Goal: Information Seeking & Learning: Learn about a topic

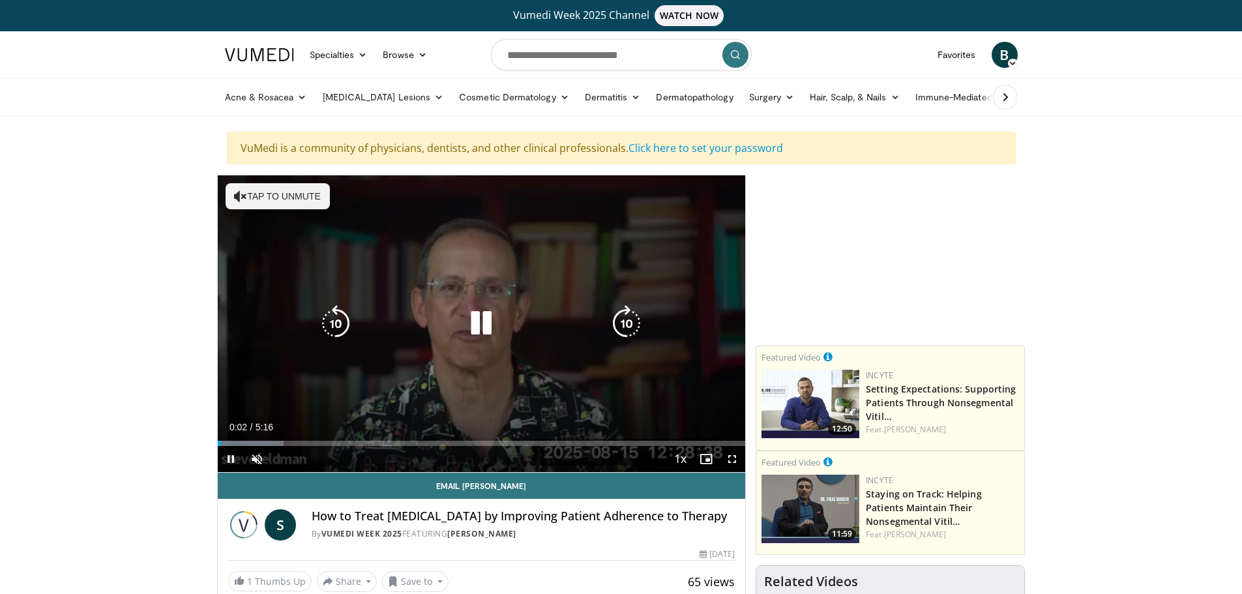
click at [471, 324] on icon "Video Player" at bounding box center [481, 323] width 37 height 37
click at [321, 203] on button "Tap to unmute" at bounding box center [278, 196] width 104 height 26
click at [486, 331] on icon "Video Player" at bounding box center [481, 323] width 37 height 37
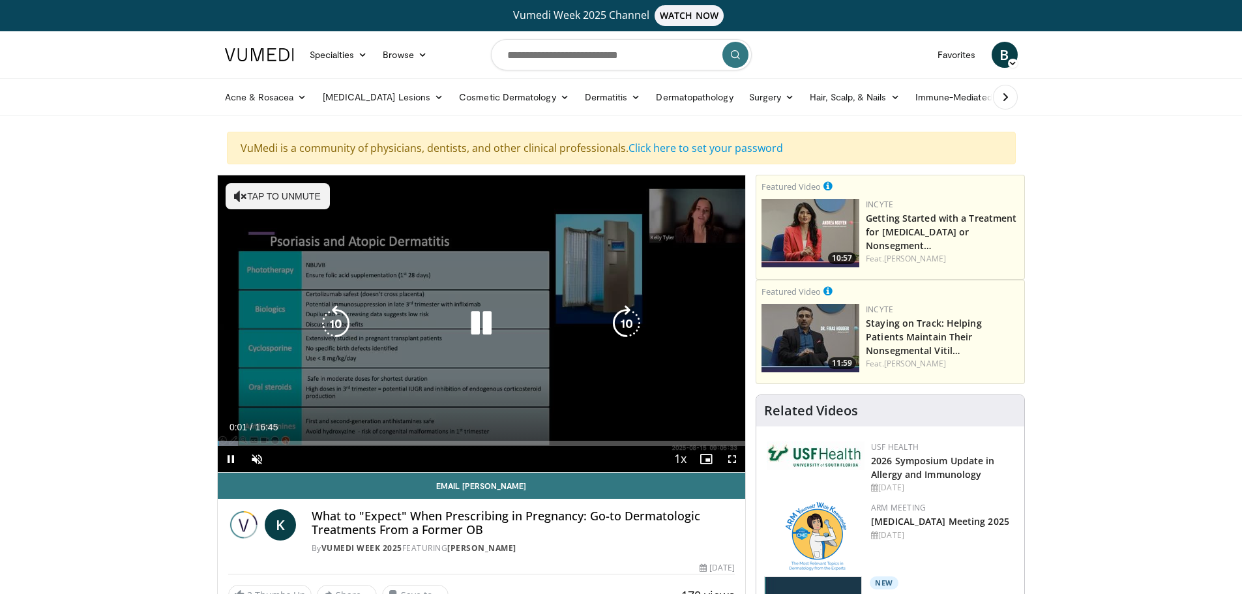
click at [263, 180] on div "10 seconds Tap to unmute" at bounding box center [482, 323] width 528 height 297
click at [267, 187] on button "Tap to unmute" at bounding box center [278, 196] width 104 height 26
click at [481, 315] on icon "Video Player" at bounding box center [481, 323] width 37 height 37
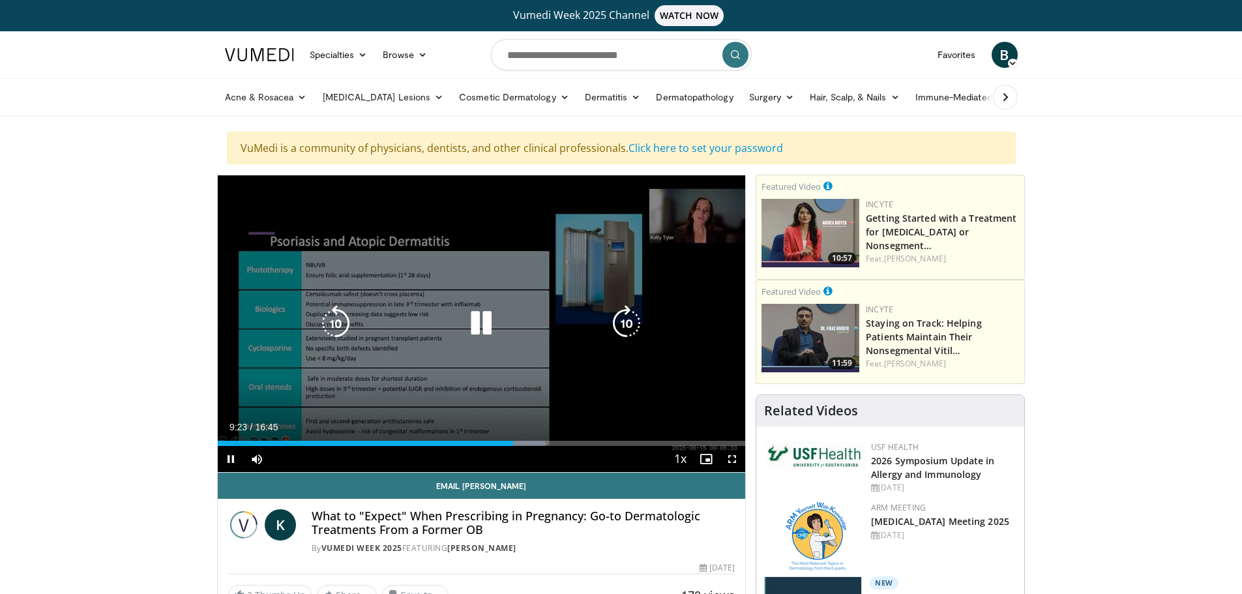
click at [476, 325] on icon "Video Player" at bounding box center [481, 323] width 37 height 37
click at [477, 322] on icon "Video Player" at bounding box center [481, 323] width 37 height 37
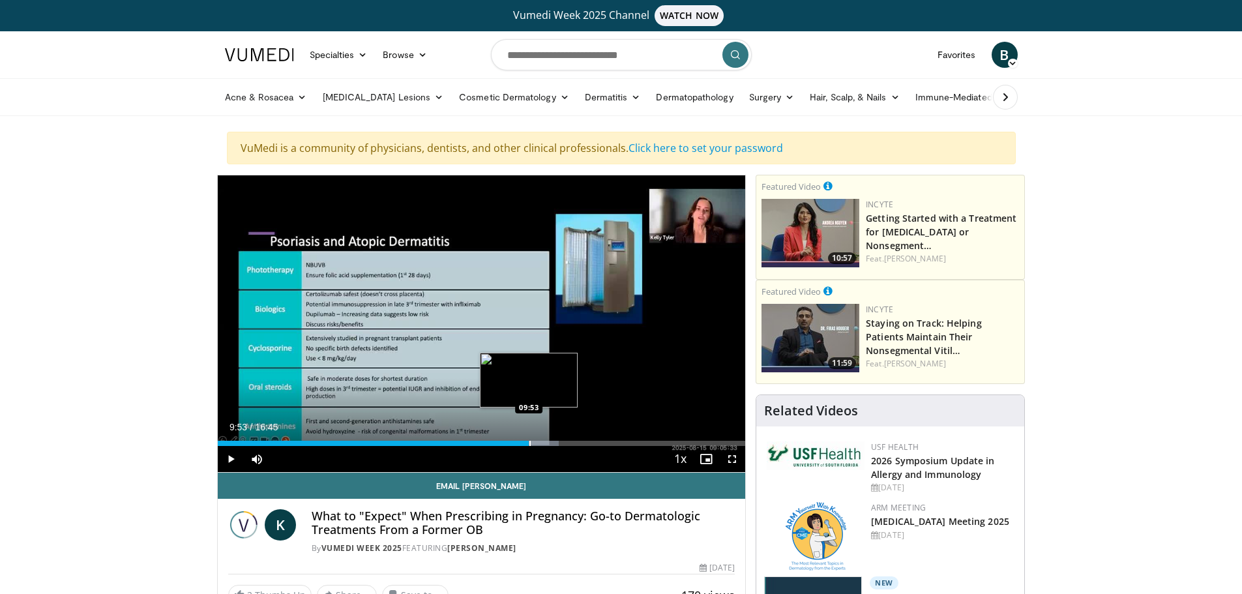
click at [529, 438] on div "Loaded : 64.63% 09:52 09:53" at bounding box center [482, 440] width 528 height 12
drag, startPoint x: 548, startPoint y: 440, endPoint x: 559, endPoint y: 441, distance: 10.5
click at [559, 441] on div "Progress Bar" at bounding box center [559, 443] width 1 height 5
drag, startPoint x: 559, startPoint y: 441, endPoint x: 571, endPoint y: 442, distance: 12.5
click at [572, 442] on div "Progress Bar" at bounding box center [572, 443] width 1 height 5
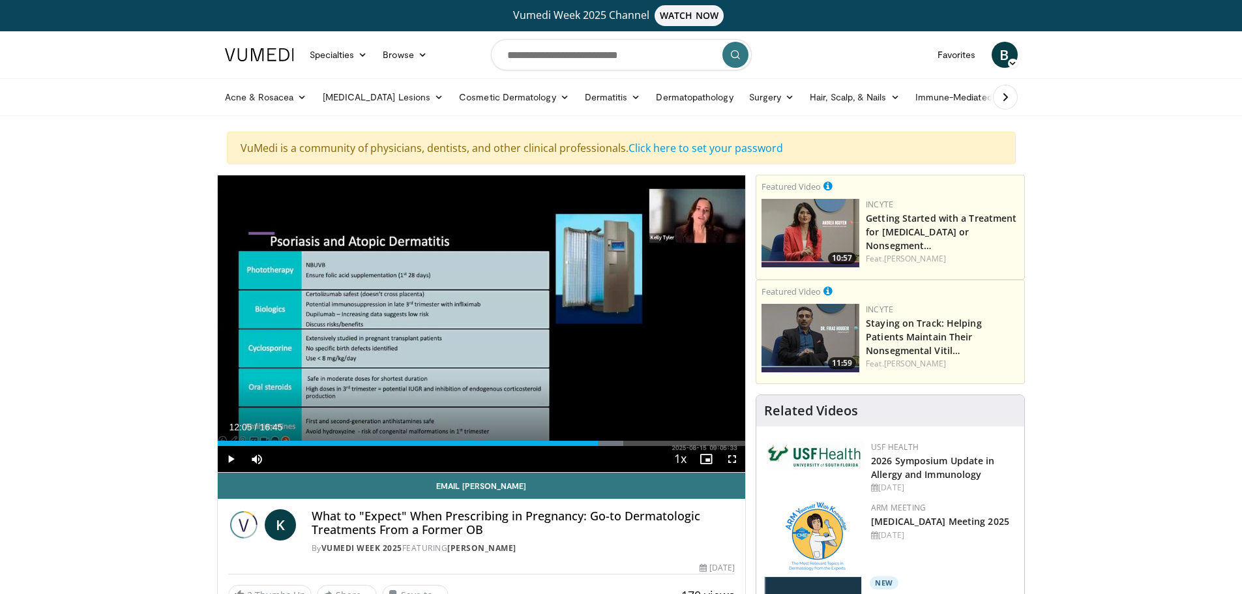
drag, startPoint x: 571, startPoint y: 442, endPoint x: 598, endPoint y: 447, distance: 27.1
click at [598, 447] on div "Current Time 12:05 / Duration 16:45 Play Skip Backward Skip Forward Mute Loaded…" at bounding box center [482, 459] width 528 height 26
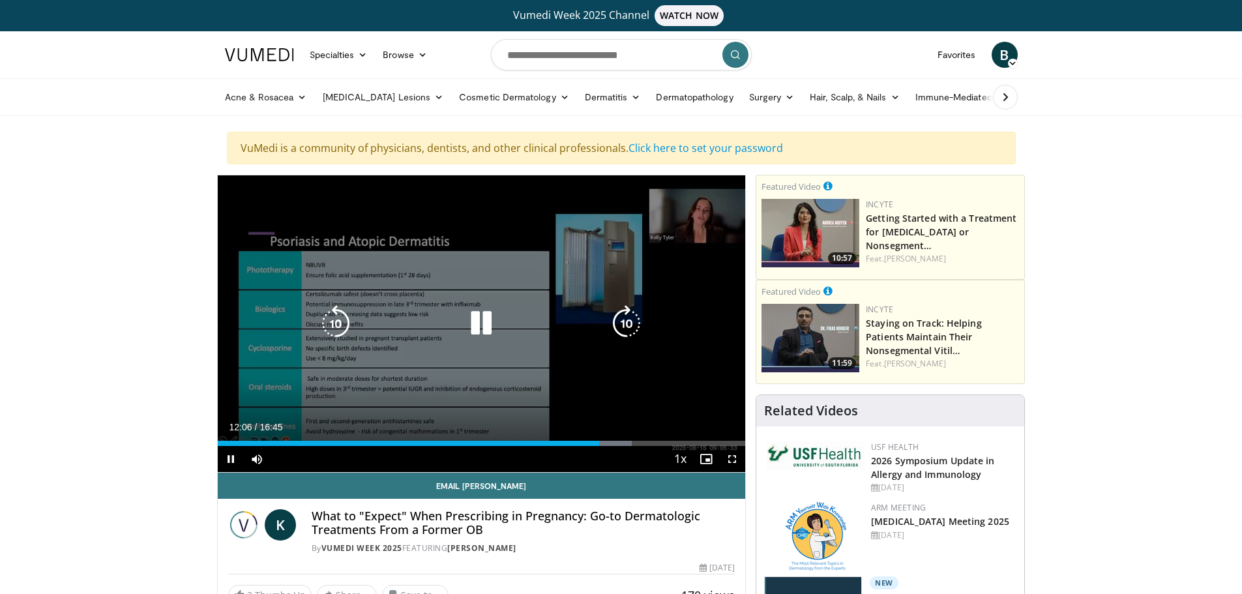
click at [683, 355] on div "10 seconds Tap to unmute" at bounding box center [482, 323] width 528 height 297
click at [565, 228] on div "10 seconds Tap to unmute" at bounding box center [482, 323] width 528 height 297
click at [477, 325] on icon "Video Player" at bounding box center [481, 323] width 37 height 37
click at [677, 374] on div "10 seconds Tap to unmute" at bounding box center [482, 323] width 528 height 297
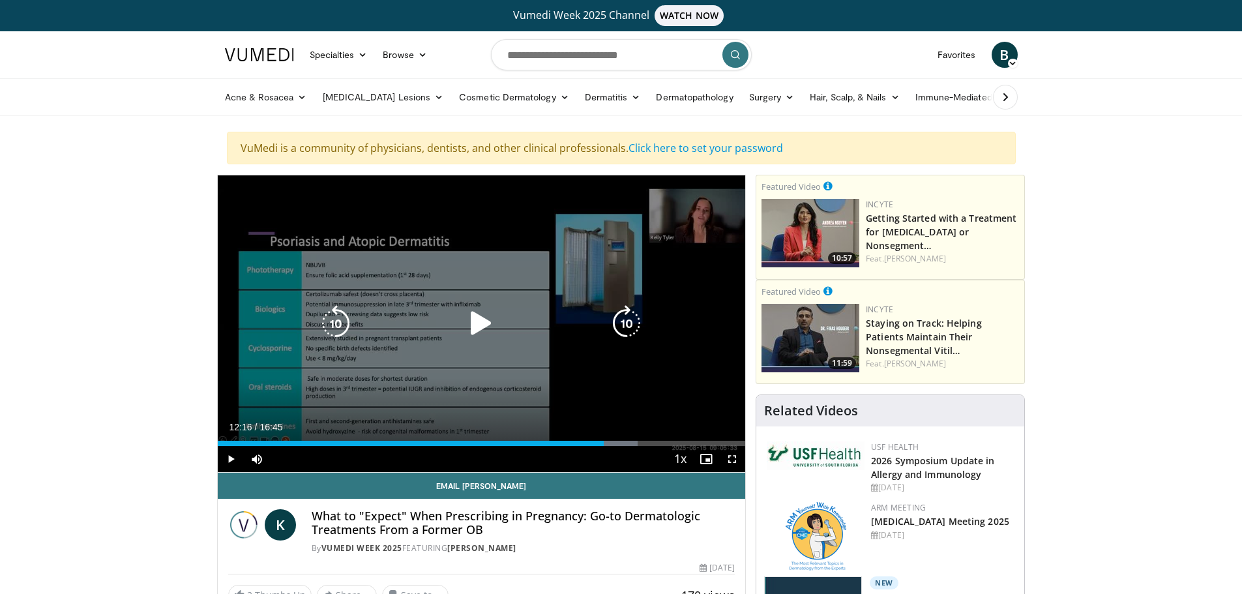
click at [482, 321] on icon "Video Player" at bounding box center [481, 323] width 37 height 37
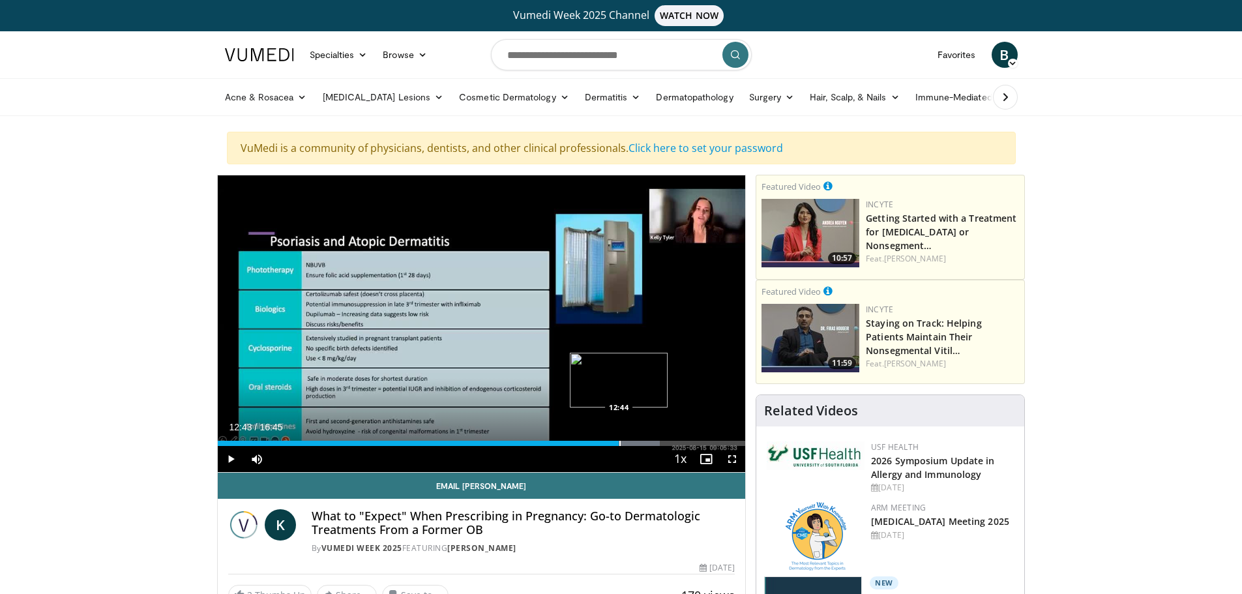
click at [618, 443] on div "Loaded : 83.84% 12:46 12:44" at bounding box center [482, 443] width 528 height 5
drag, startPoint x: 621, startPoint y: 443, endPoint x: 608, endPoint y: 443, distance: 12.4
click at [615, 443] on div "Progress Bar" at bounding box center [615, 443] width 1 height 5
drag, startPoint x: 606, startPoint y: 441, endPoint x: 595, endPoint y: 439, distance: 10.5
click at [595, 439] on div "Loaded : 73.00% 12:02 12:01" at bounding box center [482, 440] width 528 height 12
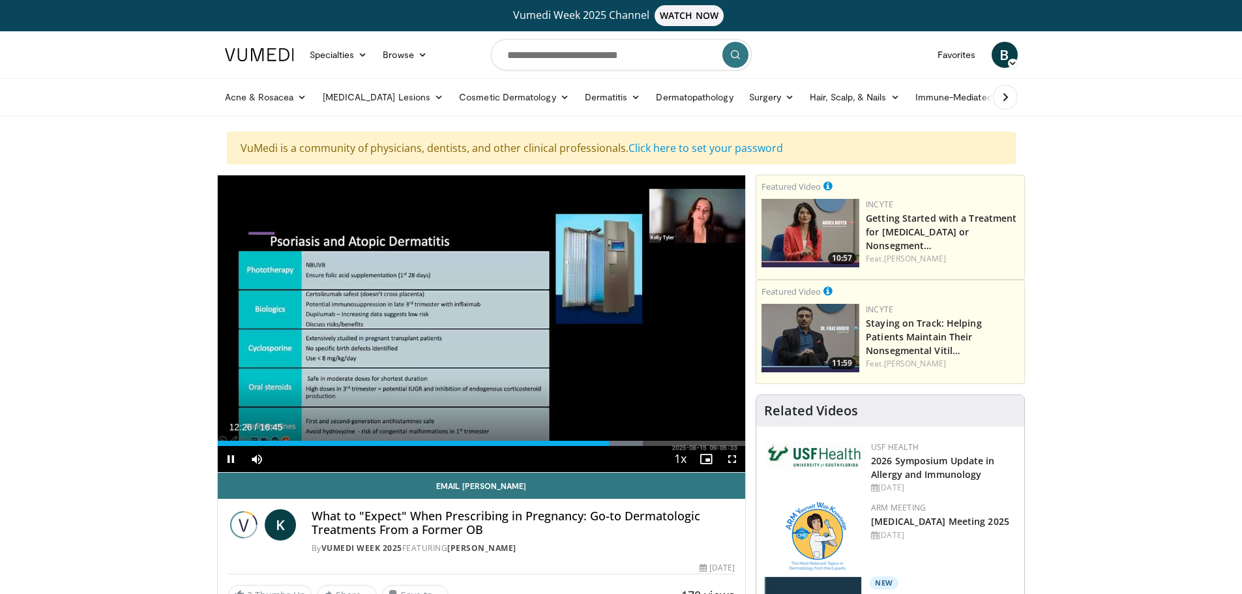
drag, startPoint x: 608, startPoint y: 447, endPoint x: 618, endPoint y: 447, distance: 10.5
click at [618, 447] on div "Current Time 12:26 / Duration 16:45 Pause Skip Backward Skip Forward Mute Loade…" at bounding box center [482, 459] width 528 height 26
click at [619, 443] on div "Progress Bar" at bounding box center [619, 443] width 1 height 5
drag, startPoint x: 617, startPoint y: 444, endPoint x: 626, endPoint y: 444, distance: 9.1
click at [627, 444] on div "Progress Bar" at bounding box center [627, 443] width 1 height 5
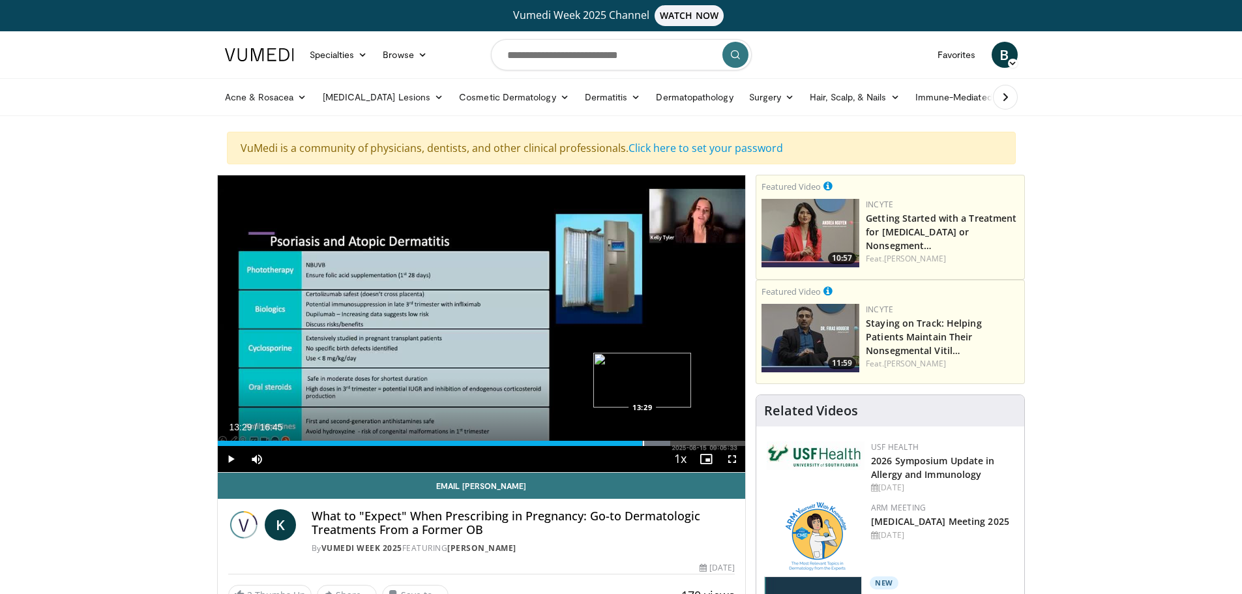
drag, startPoint x: 629, startPoint y: 445, endPoint x: 645, endPoint y: 445, distance: 17.0
click at [644, 445] on div "Progress Bar" at bounding box center [643, 443] width 1 height 5
drag, startPoint x: 645, startPoint y: 442, endPoint x: 660, endPoint y: 441, distance: 15.0
click at [660, 441] on div "Progress Bar" at bounding box center [660, 443] width 1 height 5
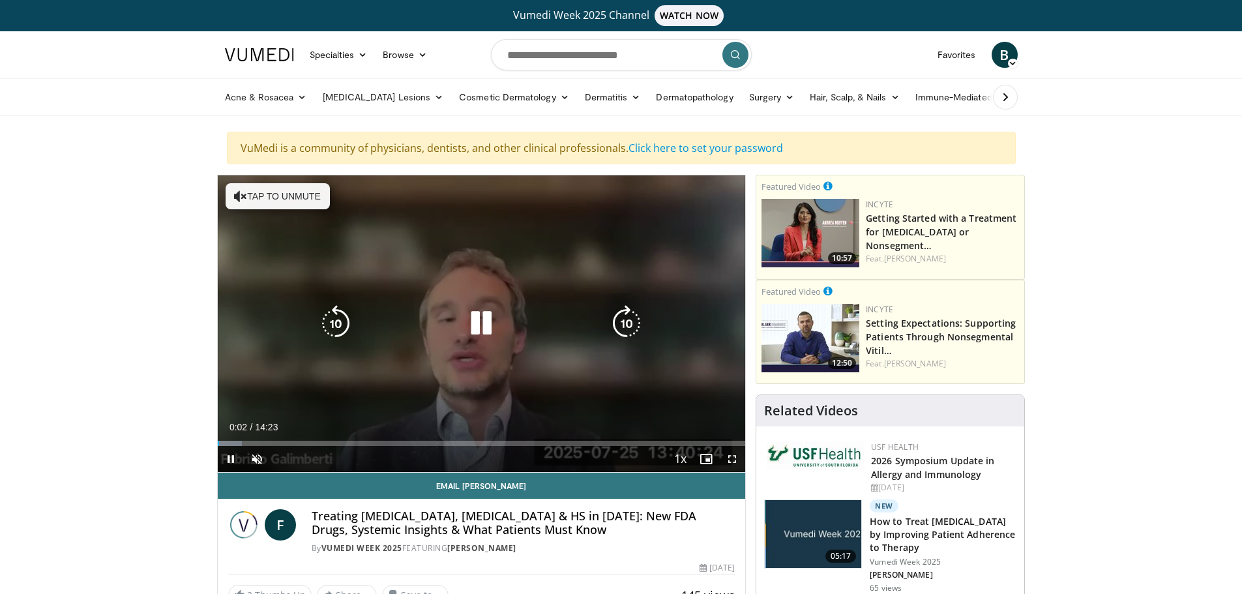
click at [291, 198] on button "Tap to unmute" at bounding box center [278, 196] width 104 height 26
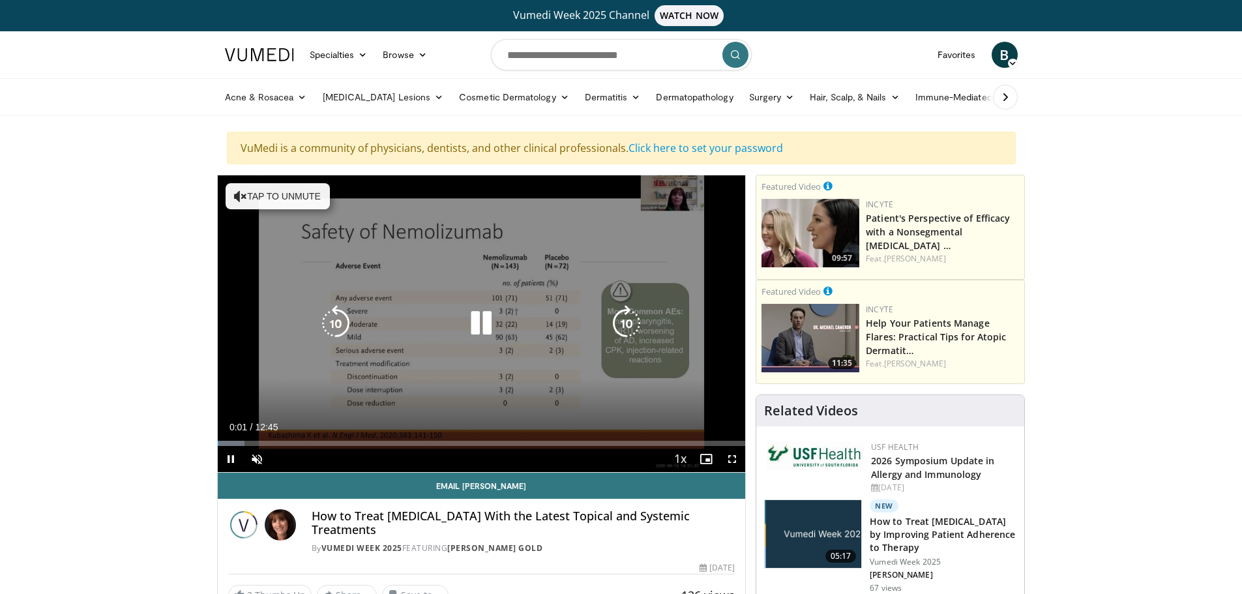
click at [276, 198] on button "Tap to unmute" at bounding box center [278, 196] width 104 height 26
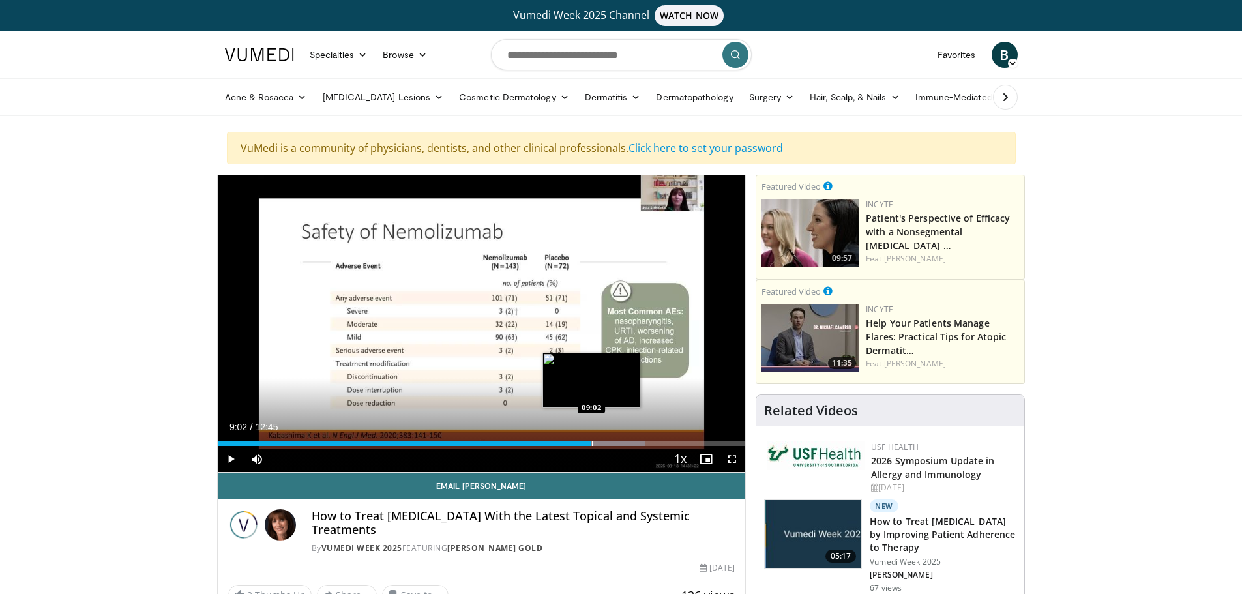
drag, startPoint x: 599, startPoint y: 445, endPoint x: 591, endPoint y: 444, distance: 7.9
click at [592, 444] on div "Progress Bar" at bounding box center [592, 443] width 1 height 5
drag, startPoint x: 595, startPoint y: 441, endPoint x: 583, endPoint y: 440, distance: 12.4
click at [583, 441] on div "Loaded : 81.03% 08:52 08:51" at bounding box center [482, 443] width 528 height 5
drag, startPoint x: 594, startPoint y: 442, endPoint x: 579, endPoint y: 443, distance: 15.1
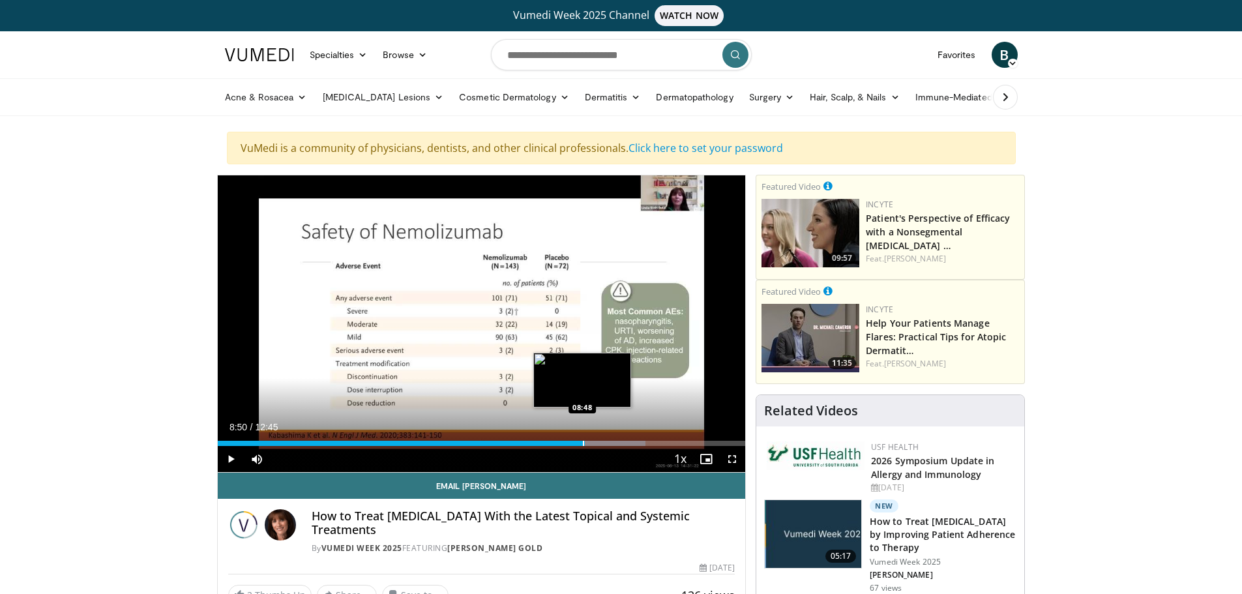
click at [579, 443] on div "Loaded : 81.03% 08:53 08:48" at bounding box center [482, 443] width 528 height 5
click at [733, 455] on span "Video Player" at bounding box center [732, 459] width 26 height 26
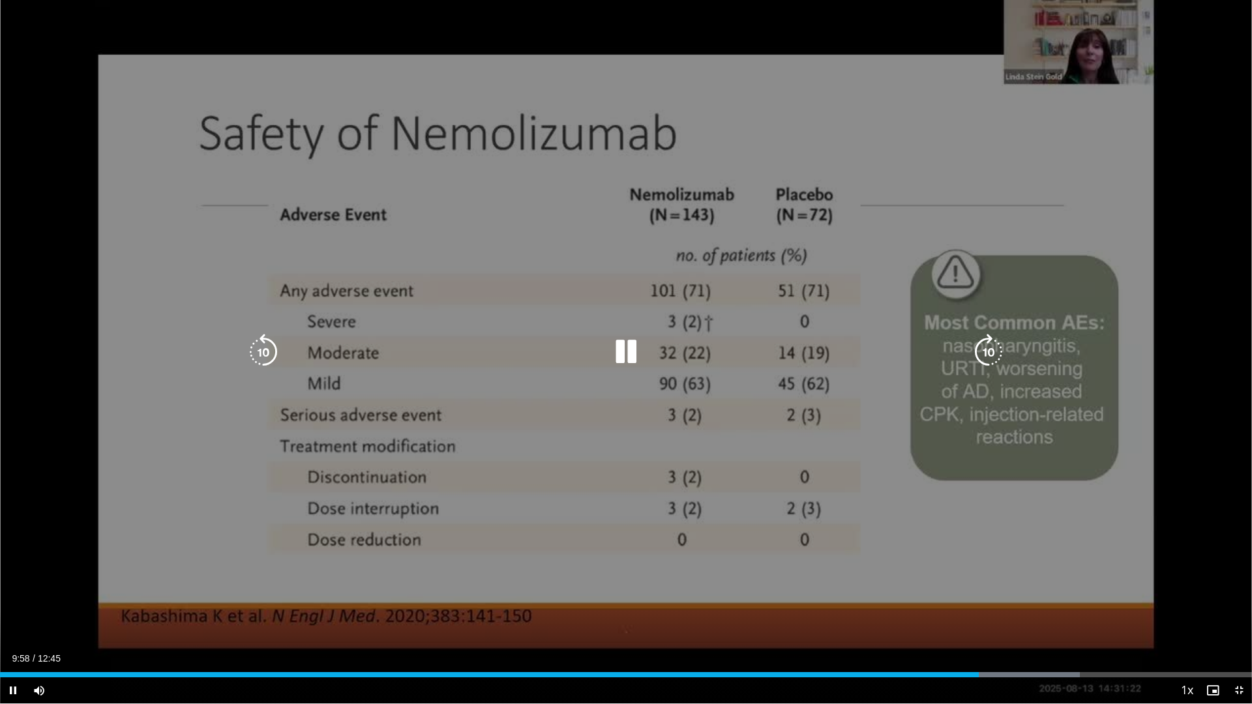
click at [53, 534] on div "10 seconds Tap to unmute" at bounding box center [626, 351] width 1252 height 703
click at [630, 338] on icon "Video Player" at bounding box center [626, 352] width 37 height 37
click at [147, 405] on div "10 seconds Tap to unmute" at bounding box center [626, 351] width 1252 height 703
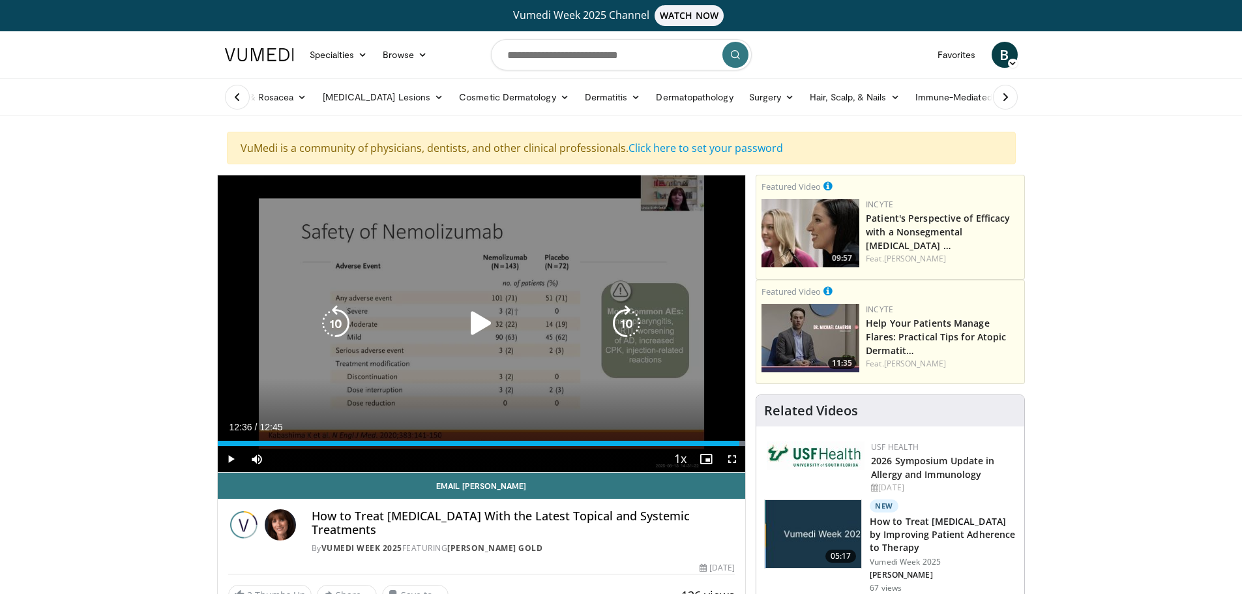
click at [474, 322] on icon "Video Player" at bounding box center [481, 323] width 37 height 37
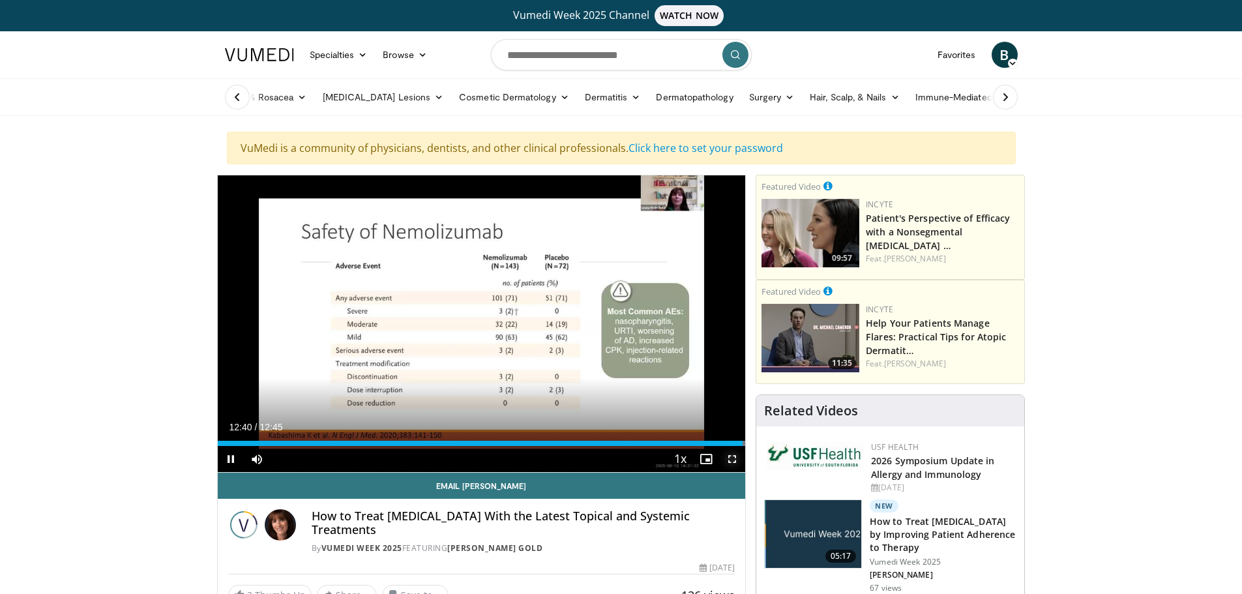
click at [733, 460] on span "Video Player" at bounding box center [732, 459] width 26 height 26
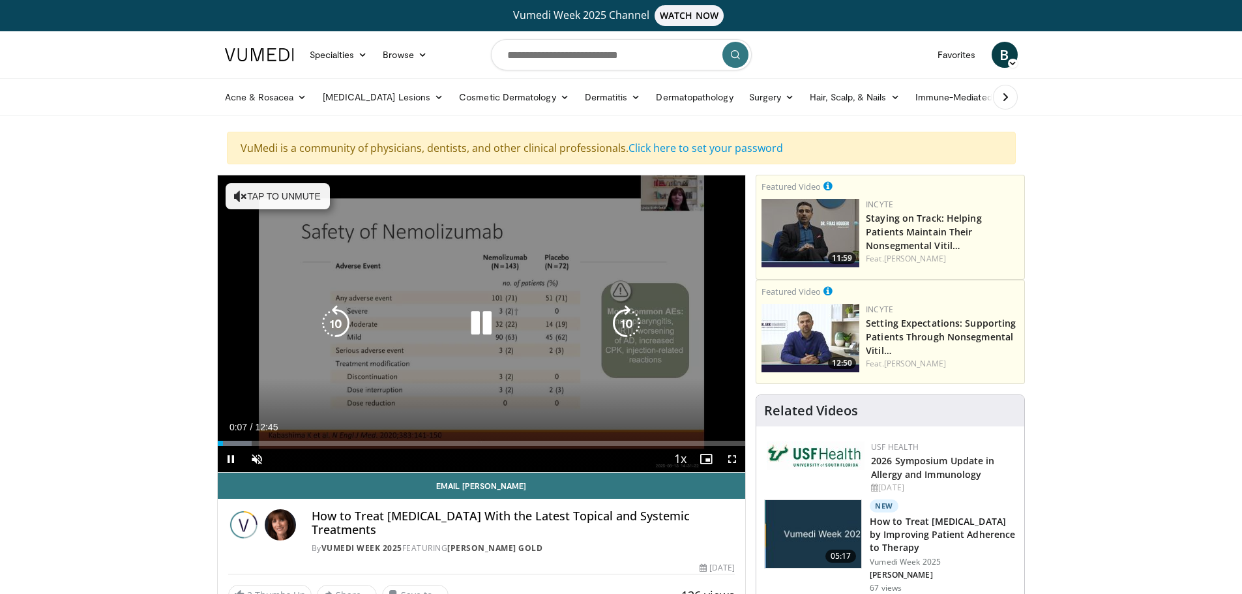
click at [301, 194] on button "Tap to unmute" at bounding box center [278, 196] width 104 height 26
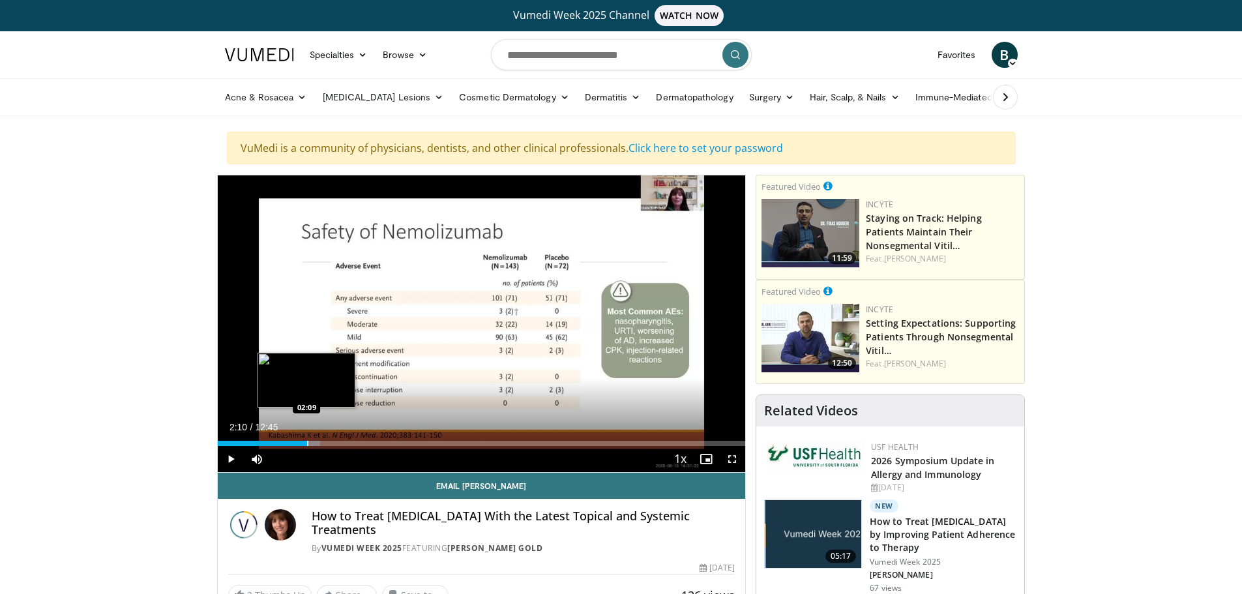
drag, startPoint x: 220, startPoint y: 443, endPoint x: 307, endPoint y: 441, distance: 87.4
click at [307, 441] on div "Progress Bar" at bounding box center [307, 443] width 1 height 5
drag, startPoint x: 307, startPoint y: 441, endPoint x: 327, endPoint y: 439, distance: 19.6
click at [327, 439] on div "Loaded : 22.22% 02:38 02:37" at bounding box center [482, 440] width 528 height 12
drag, startPoint x: 321, startPoint y: 439, endPoint x: 329, endPoint y: 439, distance: 8.5
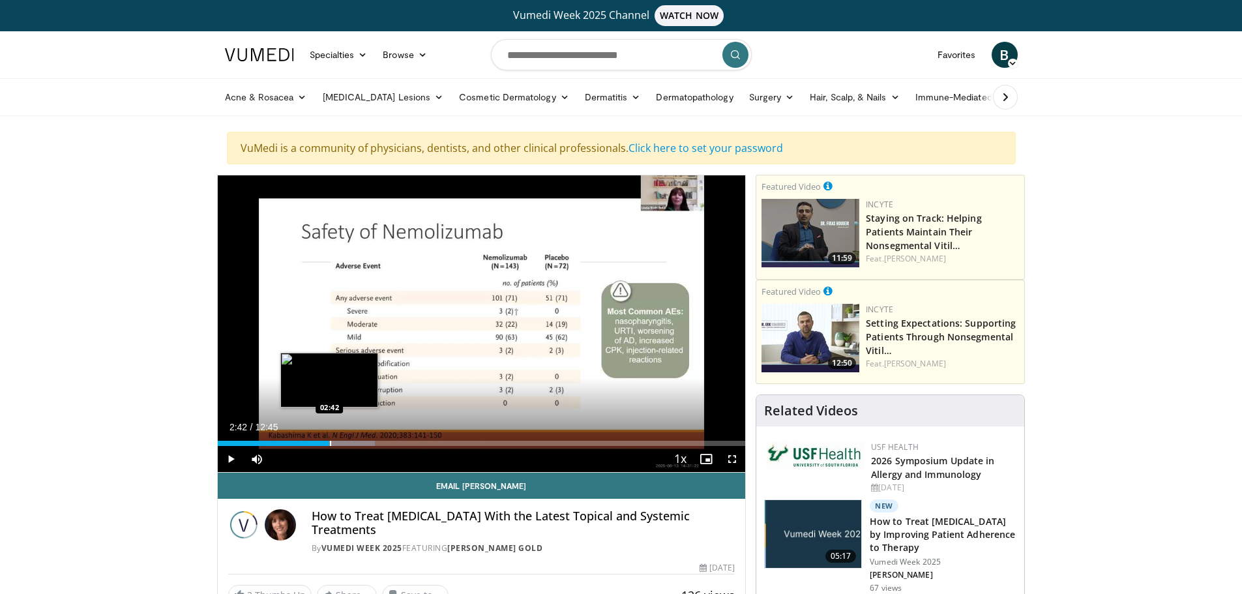
click at [329, 439] on div "Loaded : 29.81% 02:41 02:42" at bounding box center [482, 440] width 528 height 12
drag, startPoint x: 325, startPoint y: 438, endPoint x: 333, endPoint y: 437, distance: 7.9
click at [333, 437] on div "Loaded : 29.81% 02:47 02:47" at bounding box center [482, 440] width 528 height 12
drag, startPoint x: 333, startPoint y: 437, endPoint x: 364, endPoint y: 440, distance: 31.4
click at [364, 440] on video-js "**********" at bounding box center [482, 323] width 528 height 297
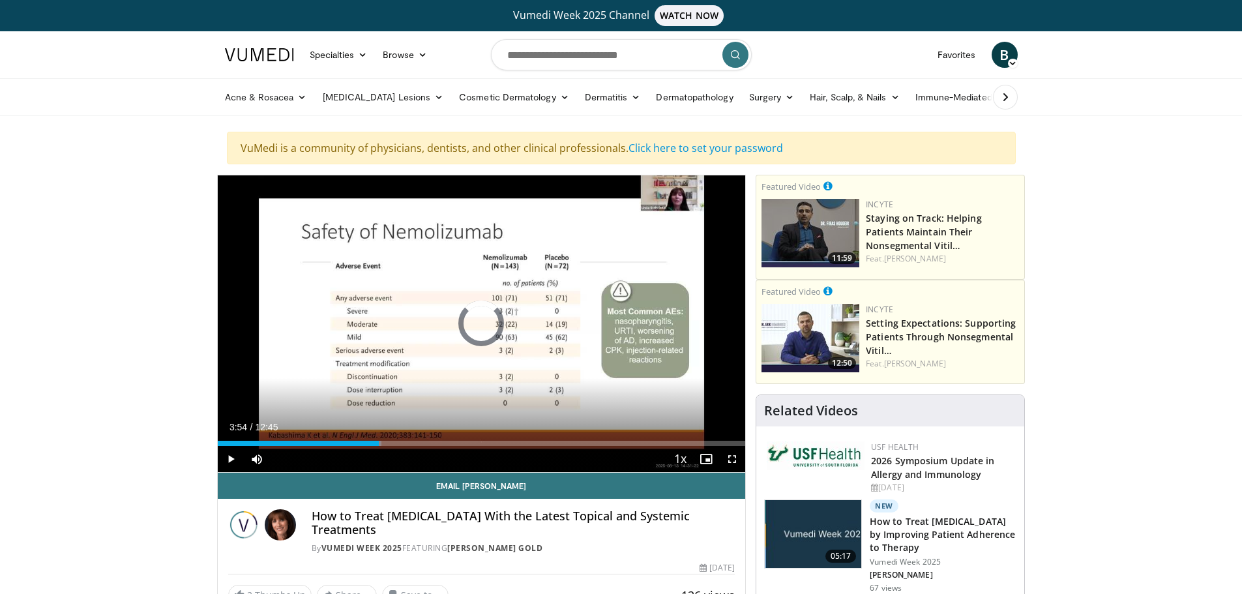
drag, startPoint x: 325, startPoint y: 442, endPoint x: 407, endPoint y: 457, distance: 82.9
click at [407, 457] on div "Current Time 3:54 / Duration 12:45 Play Skip Backward Skip Forward Mute 0% Load…" at bounding box center [482, 459] width 528 height 26
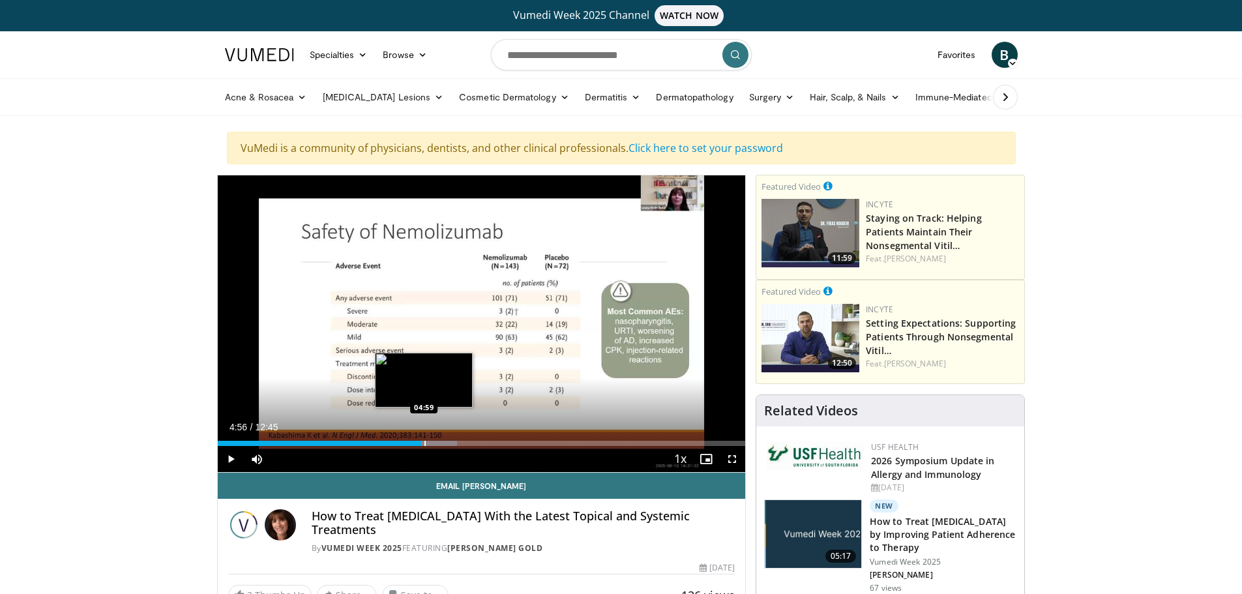
drag, startPoint x: 410, startPoint y: 444, endPoint x: 428, endPoint y: 444, distance: 18.3
click at [426, 444] on div "Progress Bar" at bounding box center [424, 443] width 1 height 5
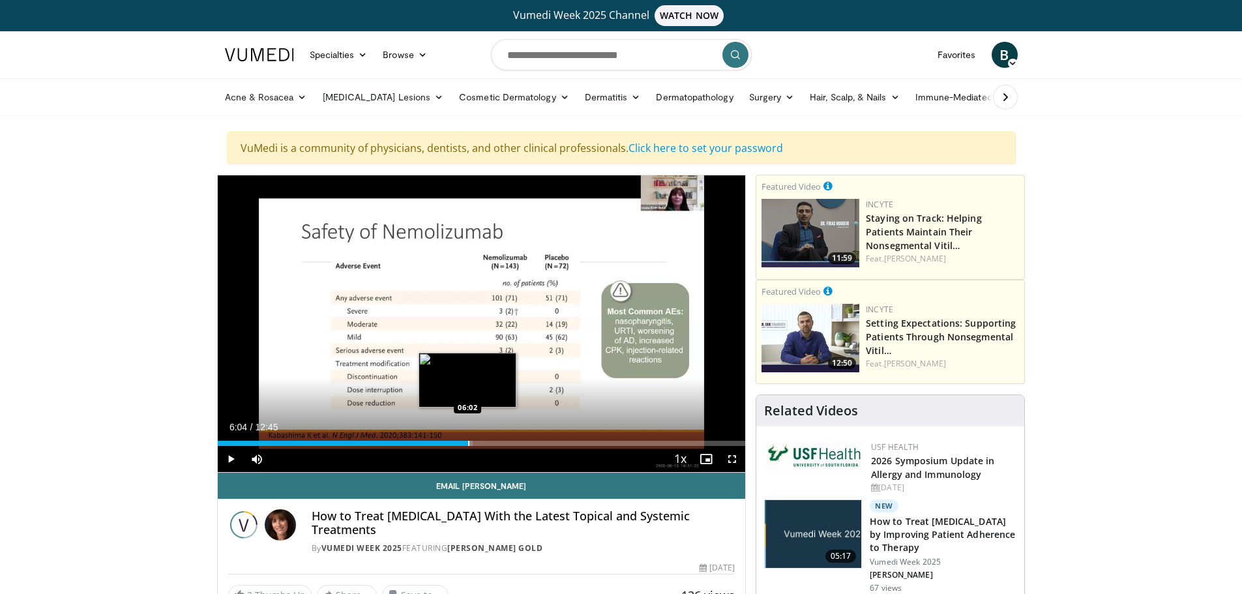
drag, startPoint x: 428, startPoint y: 444, endPoint x: 469, endPoint y: 445, distance: 41.1
click at [469, 445] on div "Progress Bar" at bounding box center [468, 443] width 1 height 5
drag, startPoint x: 486, startPoint y: 442, endPoint x: 496, endPoint y: 442, distance: 9.1
click at [496, 442] on div "Progress Bar" at bounding box center [496, 443] width 1 height 5
click at [500, 441] on div "Progress Bar" at bounding box center [500, 443] width 1 height 5
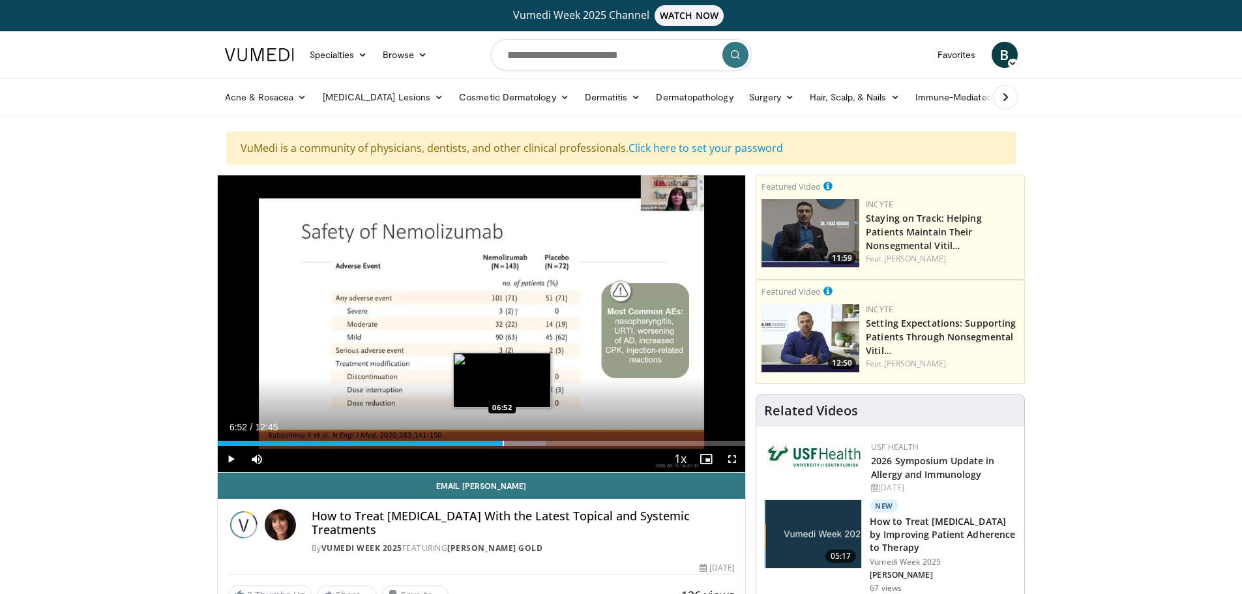
click at [503, 441] on div "Progress Bar" at bounding box center [503, 443] width 1 height 5
drag, startPoint x: 502, startPoint y: 441, endPoint x: 511, endPoint y: 441, distance: 9.1
click at [511, 441] on div "Progress Bar" at bounding box center [511, 443] width 1 height 5
drag, startPoint x: 511, startPoint y: 441, endPoint x: 535, endPoint y: 442, distance: 23.5
click at [535, 442] on div "Progress Bar" at bounding box center [535, 443] width 1 height 5
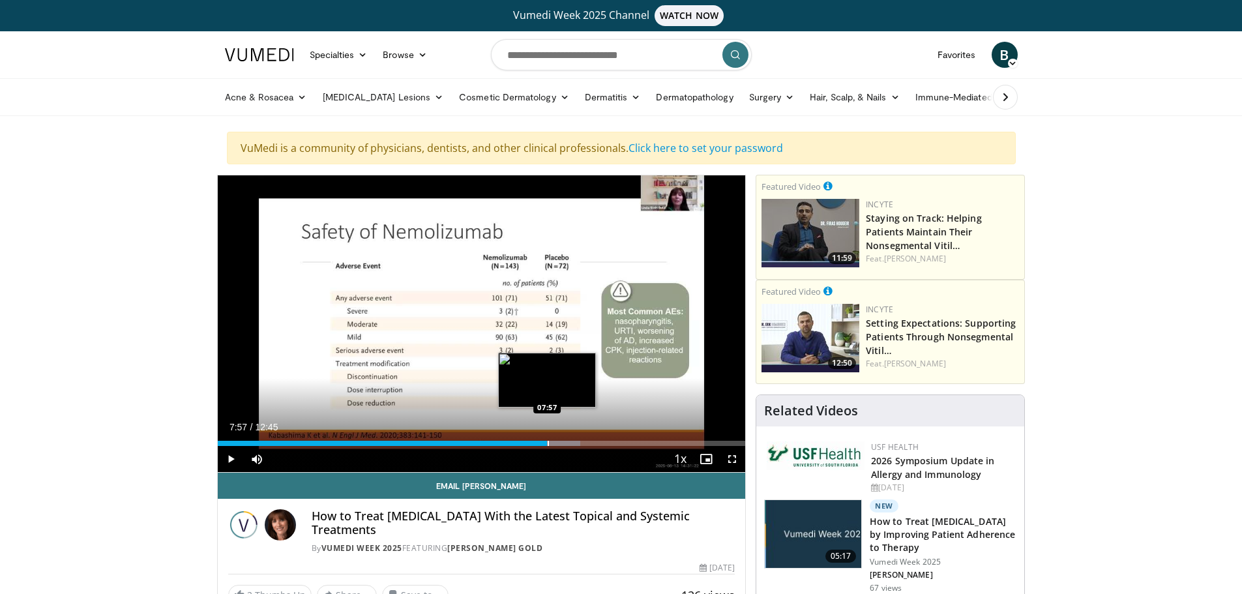
drag, startPoint x: 535, startPoint y: 442, endPoint x: 547, endPoint y: 442, distance: 12.4
click at [548, 442] on div "Progress Bar" at bounding box center [548, 443] width 1 height 5
drag, startPoint x: 547, startPoint y: 442, endPoint x: 555, endPoint y: 442, distance: 8.5
click at [556, 442] on div "Progress Bar" at bounding box center [556, 443] width 1 height 5
drag, startPoint x: 557, startPoint y: 443, endPoint x: 566, endPoint y: 444, distance: 9.2
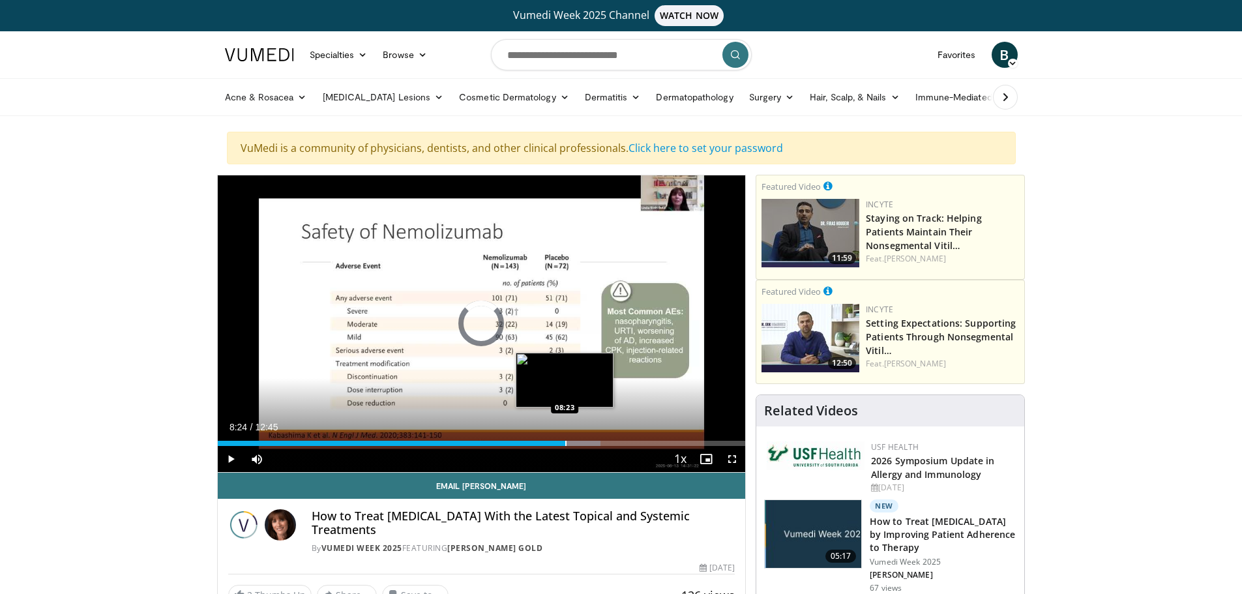
click at [566, 444] on div "Progress Bar" at bounding box center [565, 443] width 1 height 5
drag, startPoint x: 566, startPoint y: 444, endPoint x: 586, endPoint y: 445, distance: 20.2
click at [584, 445] on div "Progress Bar" at bounding box center [583, 443] width 1 height 5
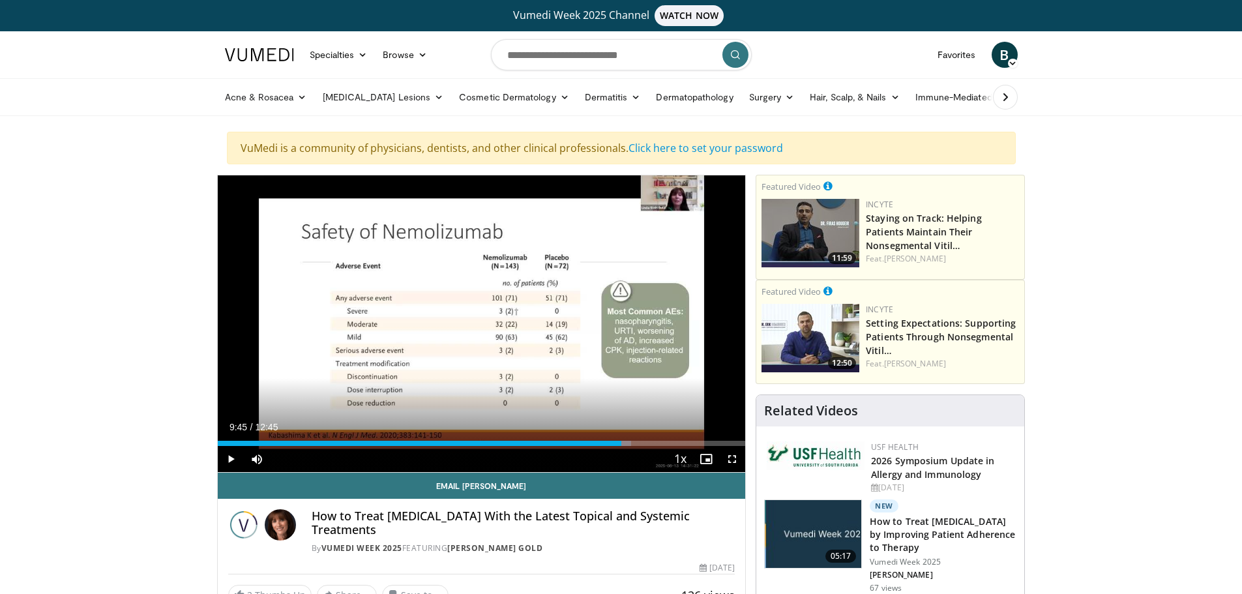
drag, startPoint x: 586, startPoint y: 445, endPoint x: 621, endPoint y: 447, distance: 35.3
click at [621, 447] on div "Current Time 9:45 / Duration 12:45 Play Skip Backward Skip Forward Mute 0% Load…" at bounding box center [482, 459] width 528 height 26
drag, startPoint x: 619, startPoint y: 443, endPoint x: 628, endPoint y: 442, distance: 8.6
click at [629, 442] on div "Progress Bar" at bounding box center [629, 443] width 1 height 5
drag, startPoint x: 630, startPoint y: 442, endPoint x: 650, endPoint y: 442, distance: 19.6
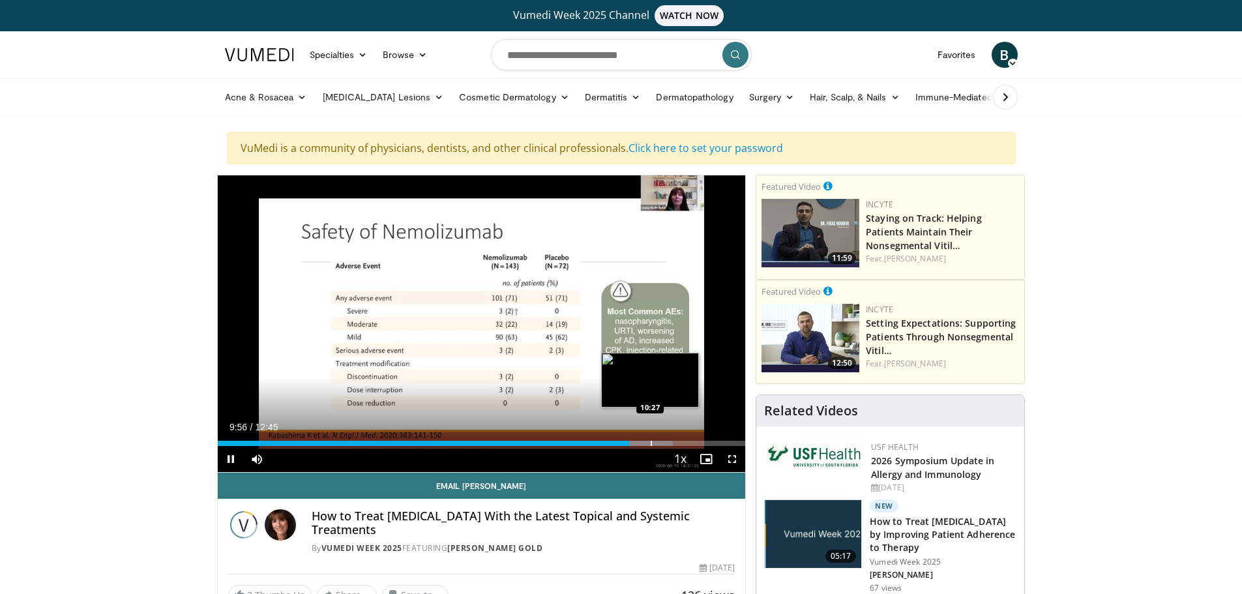
click at [650, 442] on video-js "**********" at bounding box center [482, 323] width 528 height 297
drag, startPoint x: 632, startPoint y: 443, endPoint x: 648, endPoint y: 443, distance: 16.3
click at [648, 443] on div "Progress Bar" at bounding box center [648, 443] width 1 height 5
drag, startPoint x: 651, startPoint y: 442, endPoint x: 672, endPoint y: 442, distance: 20.2
click at [672, 442] on video-js "**********" at bounding box center [482, 323] width 528 height 297
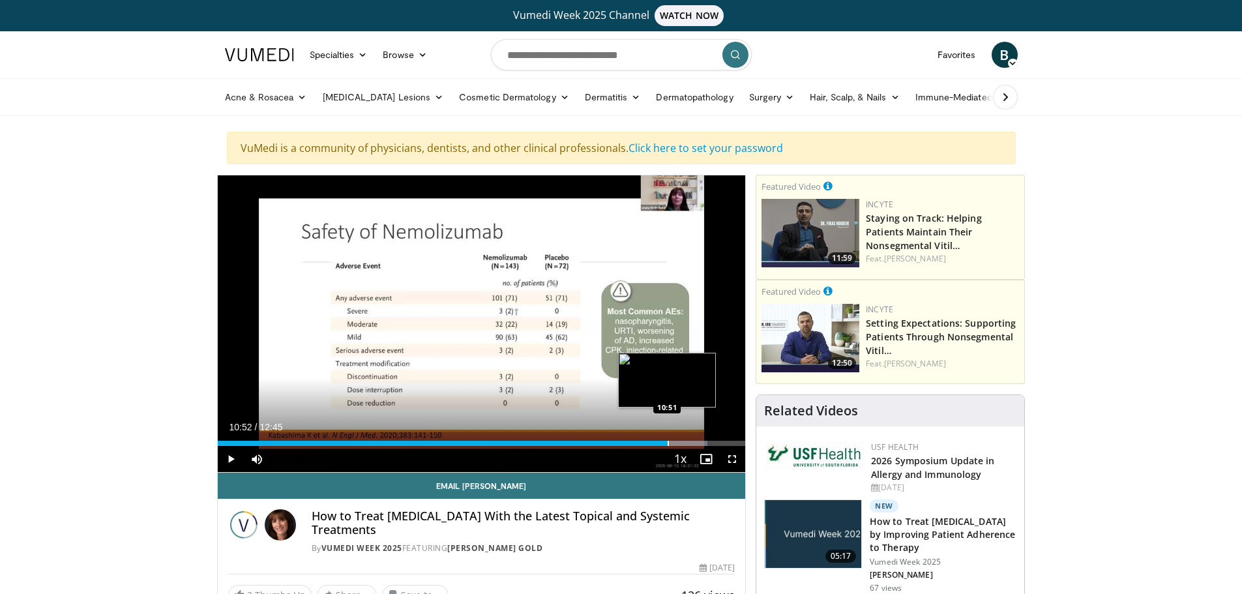
drag, startPoint x: 657, startPoint y: 443, endPoint x: 668, endPoint y: 443, distance: 11.1
click at [668, 443] on div "Progress Bar" at bounding box center [668, 443] width 1 height 5
drag, startPoint x: 664, startPoint y: 443, endPoint x: 700, endPoint y: 443, distance: 36.5
click at [700, 443] on div "Progress Bar" at bounding box center [700, 443] width 1 height 5
drag, startPoint x: 700, startPoint y: 442, endPoint x: 711, endPoint y: 442, distance: 11.1
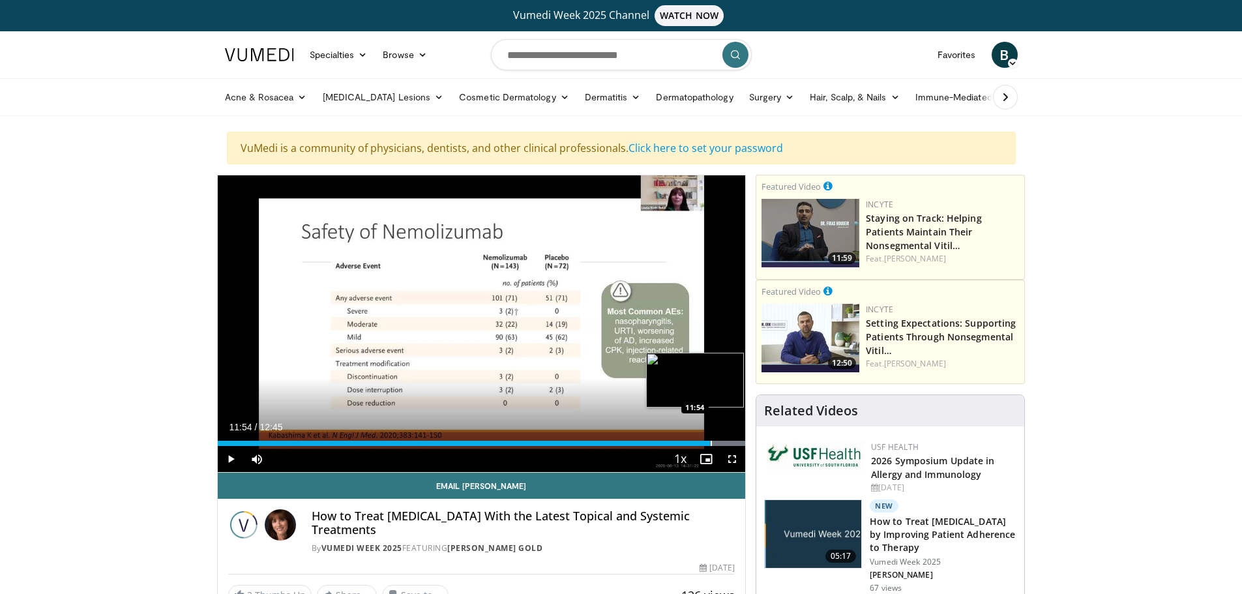
click at [711, 442] on div "Progress Bar" at bounding box center [711, 443] width 1 height 5
drag, startPoint x: 732, startPoint y: 445, endPoint x: 749, endPoint y: 440, distance: 18.2
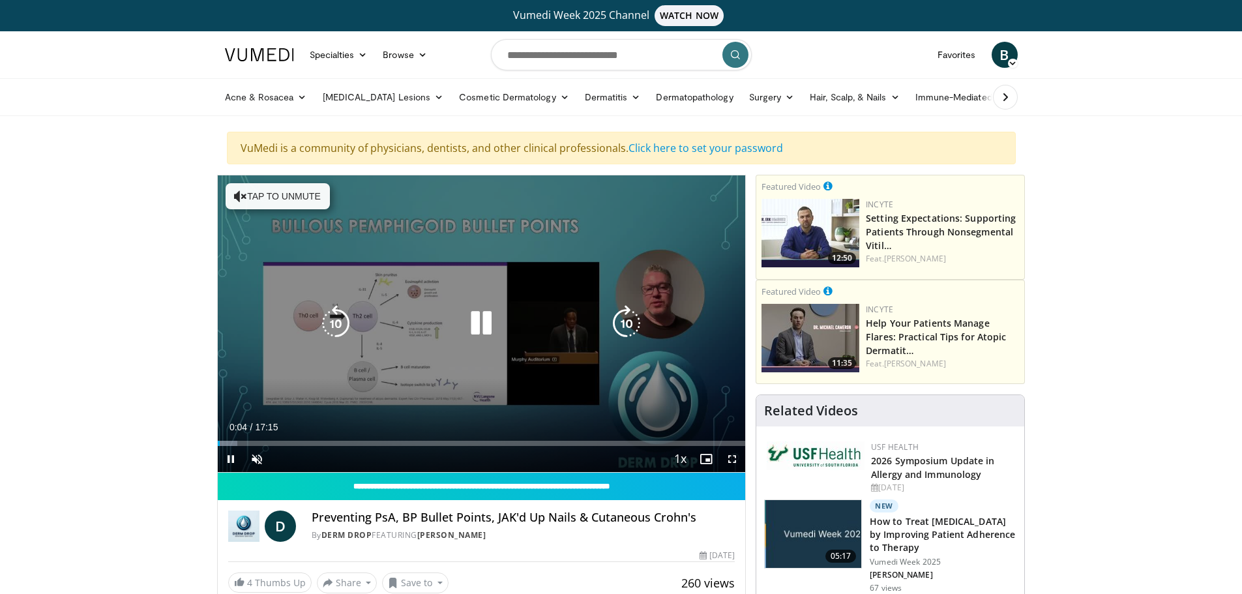
click at [274, 222] on div "10 seconds Tap to unmute" at bounding box center [482, 323] width 528 height 297
click at [276, 197] on button "Tap to unmute" at bounding box center [278, 196] width 104 height 26
click at [472, 317] on icon "Video Player" at bounding box center [481, 323] width 37 height 37
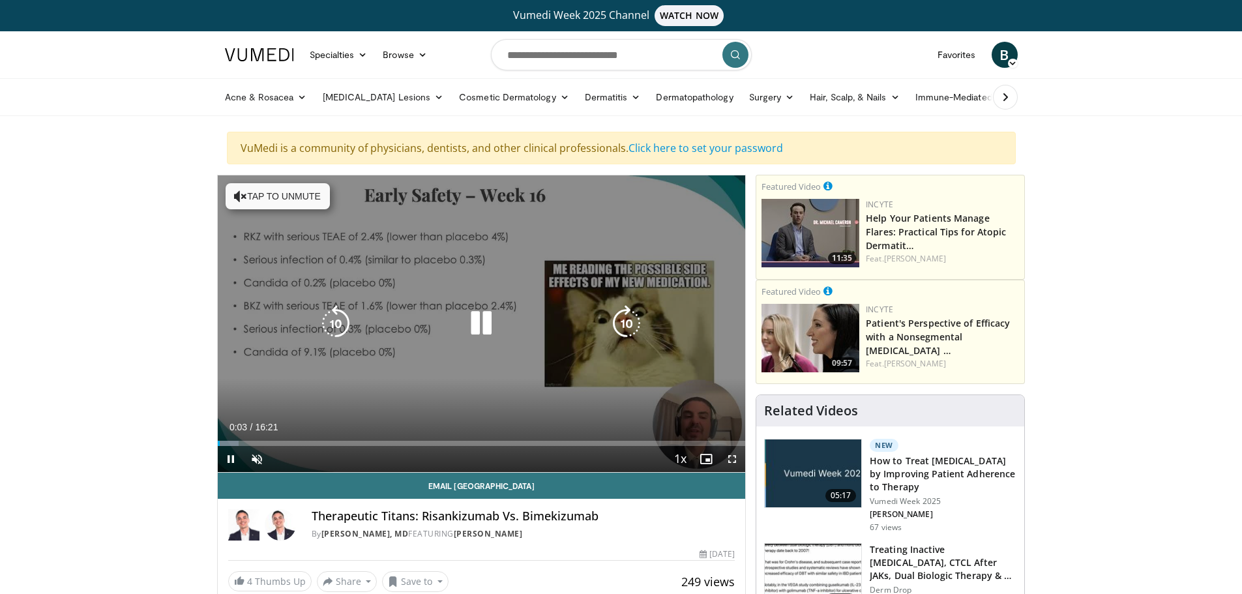
click at [479, 322] on icon "Video Player" at bounding box center [481, 323] width 37 height 37
click at [280, 201] on button "Tap to unmute" at bounding box center [278, 196] width 104 height 26
click at [477, 325] on icon "Video Player" at bounding box center [481, 323] width 37 height 37
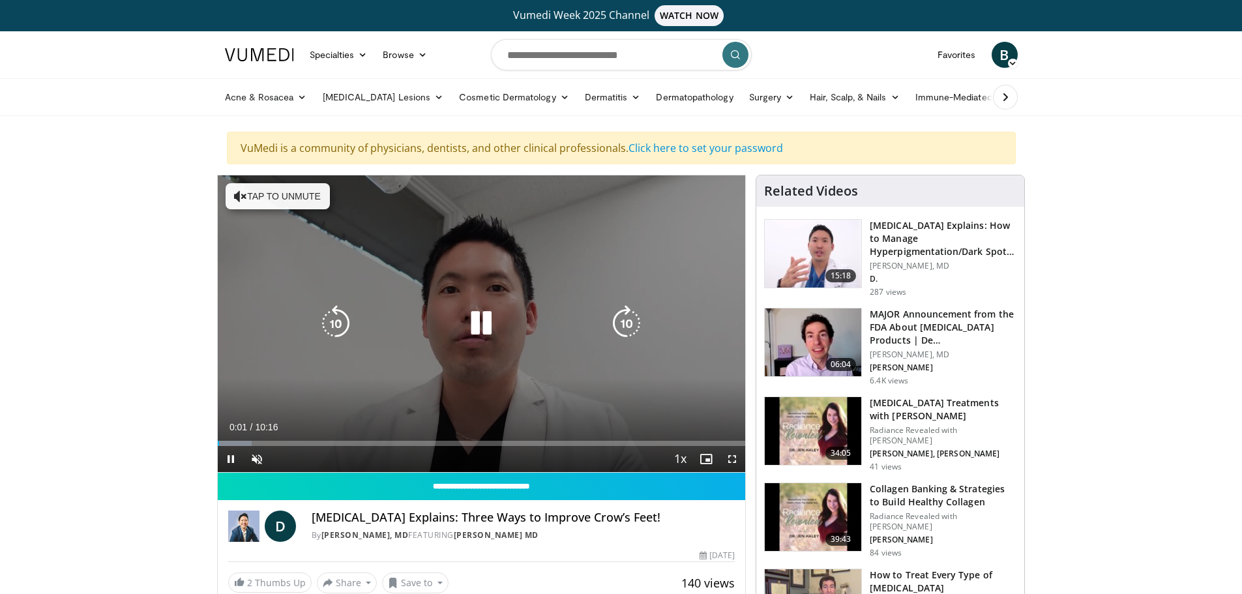
click at [281, 188] on button "Tap to unmute" at bounding box center [278, 196] width 104 height 26
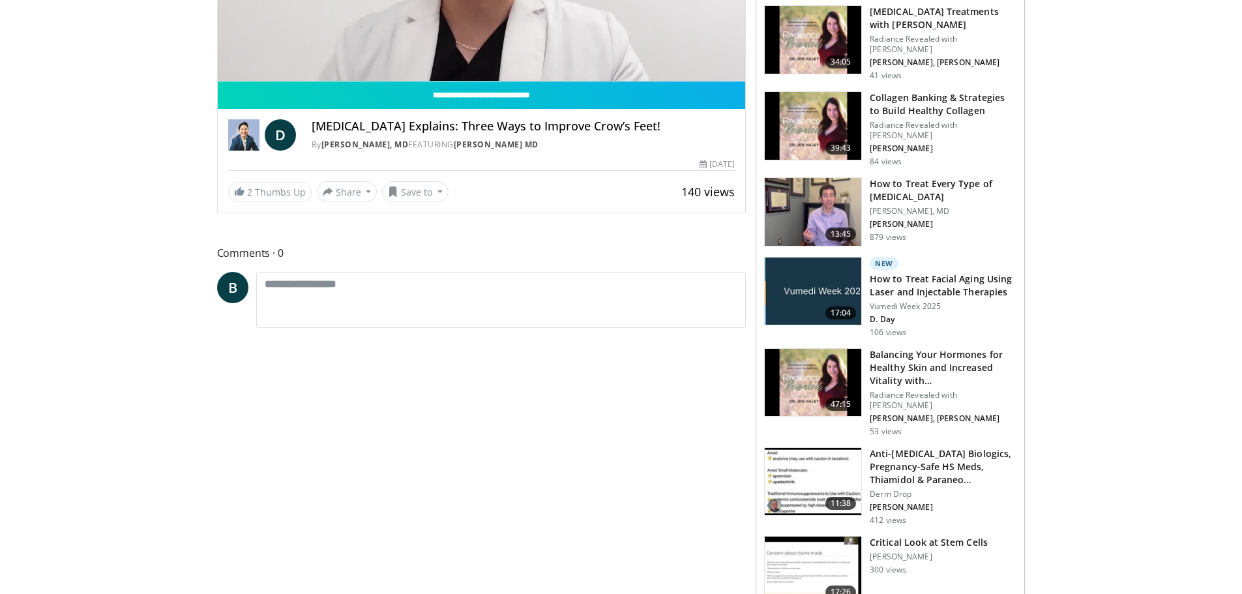
scroll to position [130, 0]
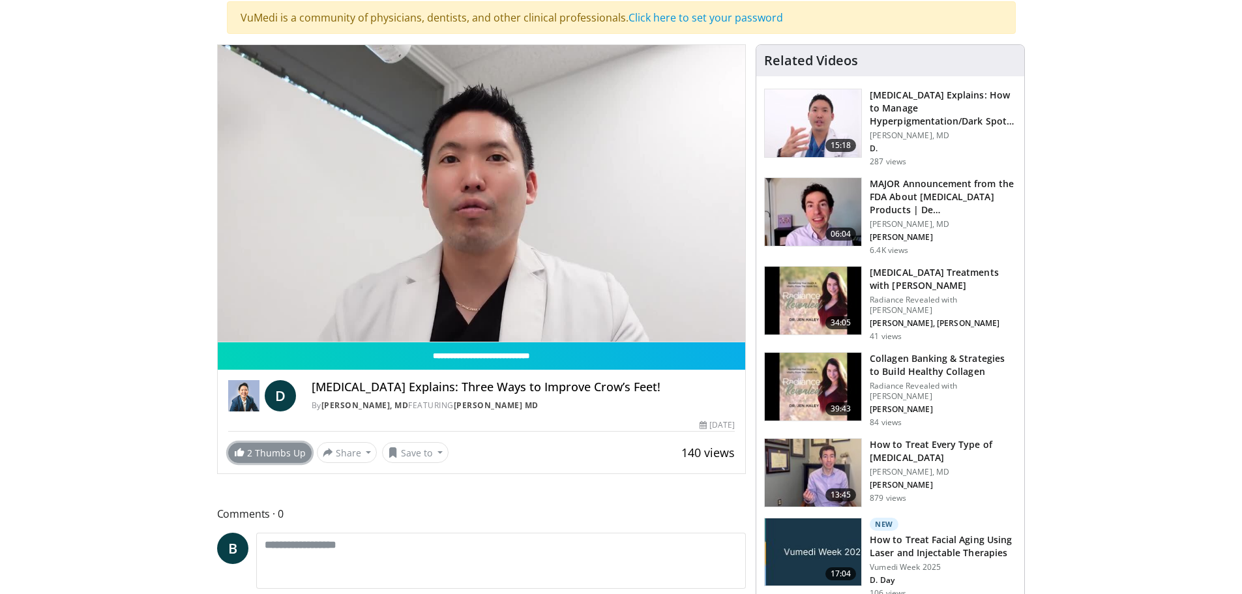
click at [268, 449] on link "2 Thumbs Up" at bounding box center [269, 453] width 83 height 20
click at [280, 451] on link "3 Thumbs Up" at bounding box center [269, 453] width 83 height 20
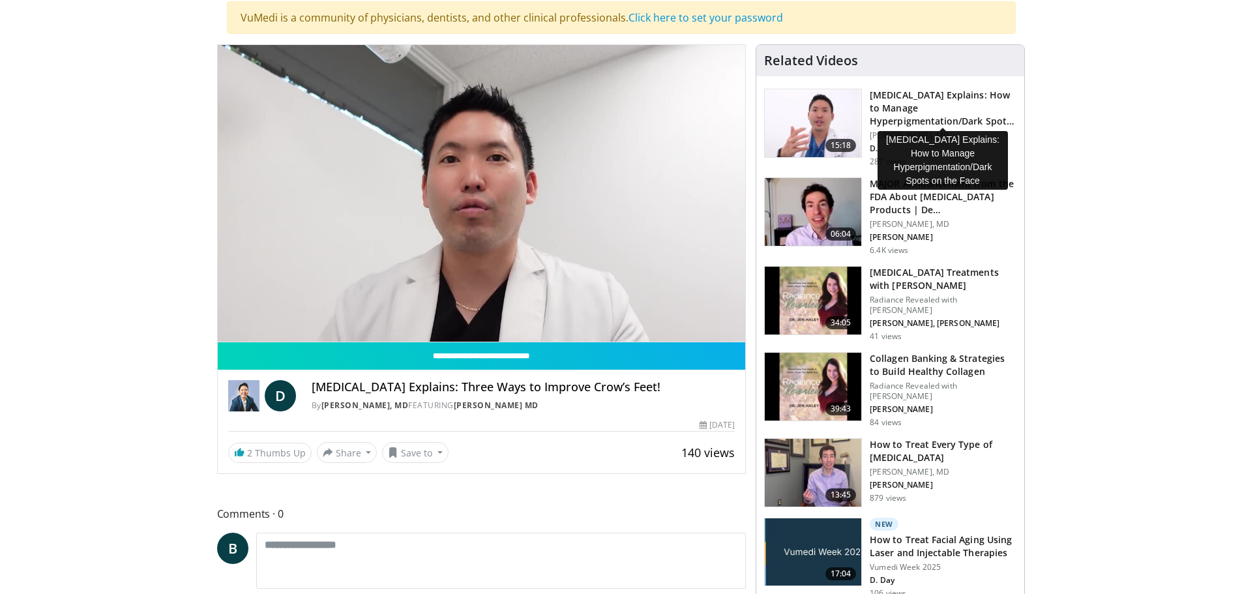
click at [947, 104] on h3 "Dermatologist Explains: How to Manage Hyperpigmentation/Dark Spots o…" at bounding box center [943, 108] width 147 height 39
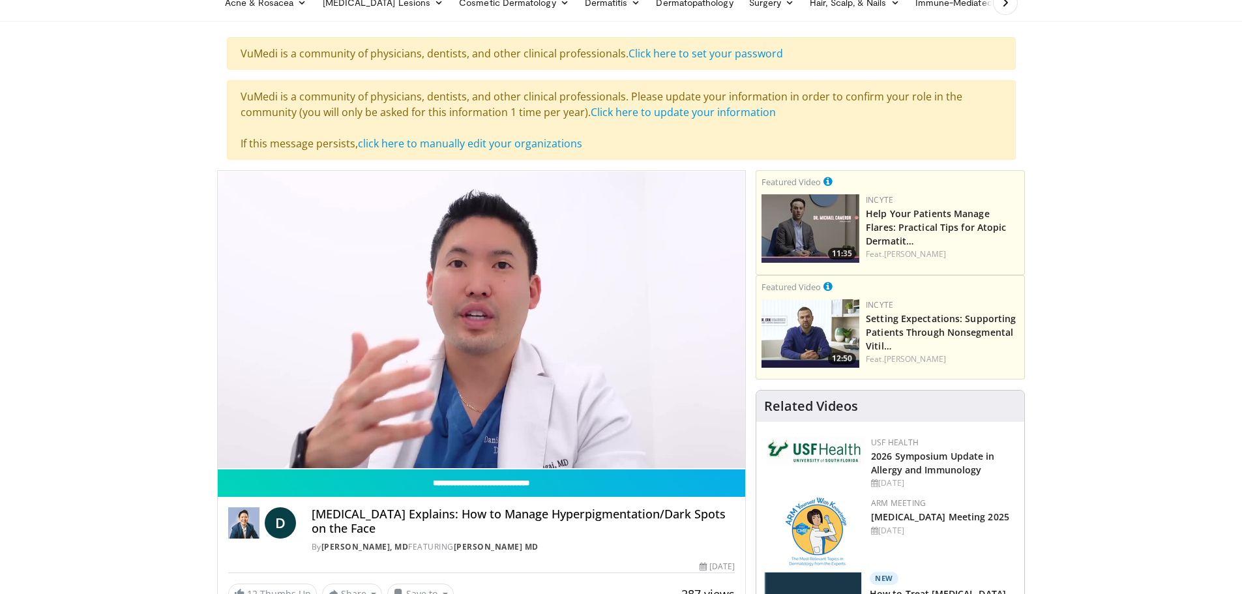
scroll to position [65, 0]
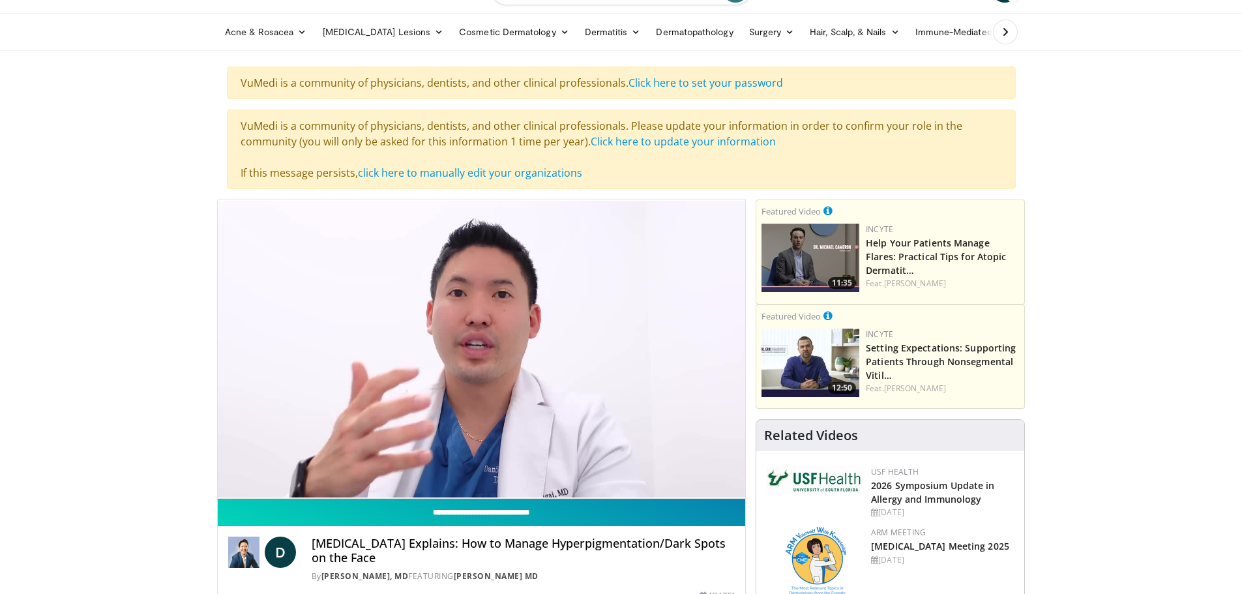
click at [473, 512] on input "**********" at bounding box center [482, 512] width 528 height 27
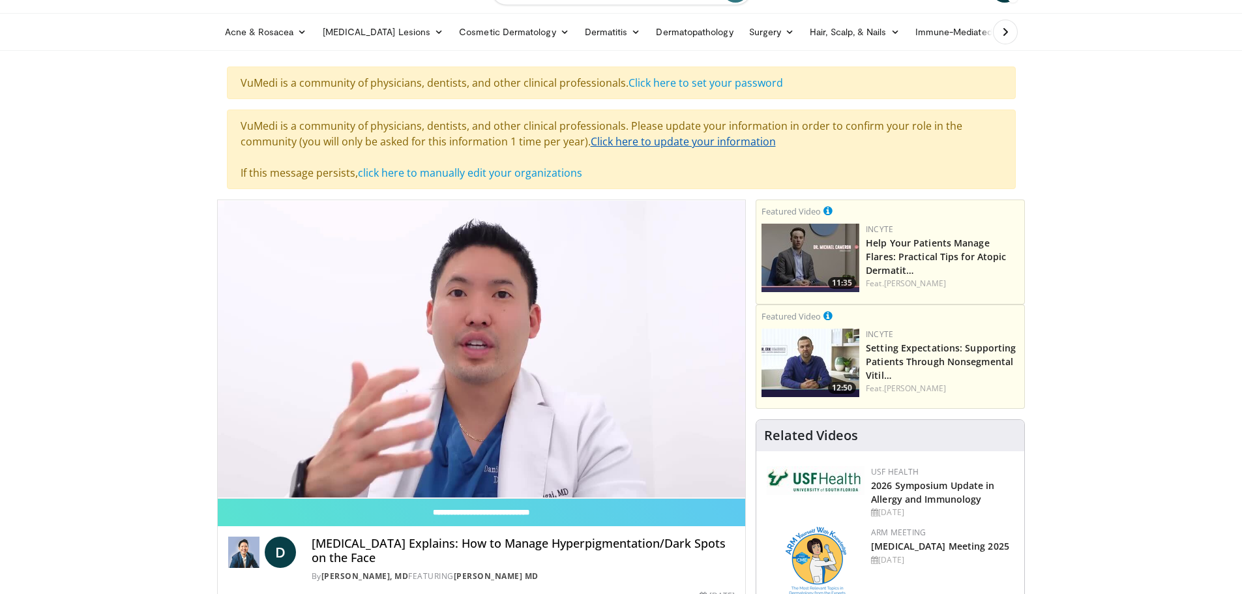
click at [705, 138] on link "Click here to update your information" at bounding box center [683, 141] width 185 height 14
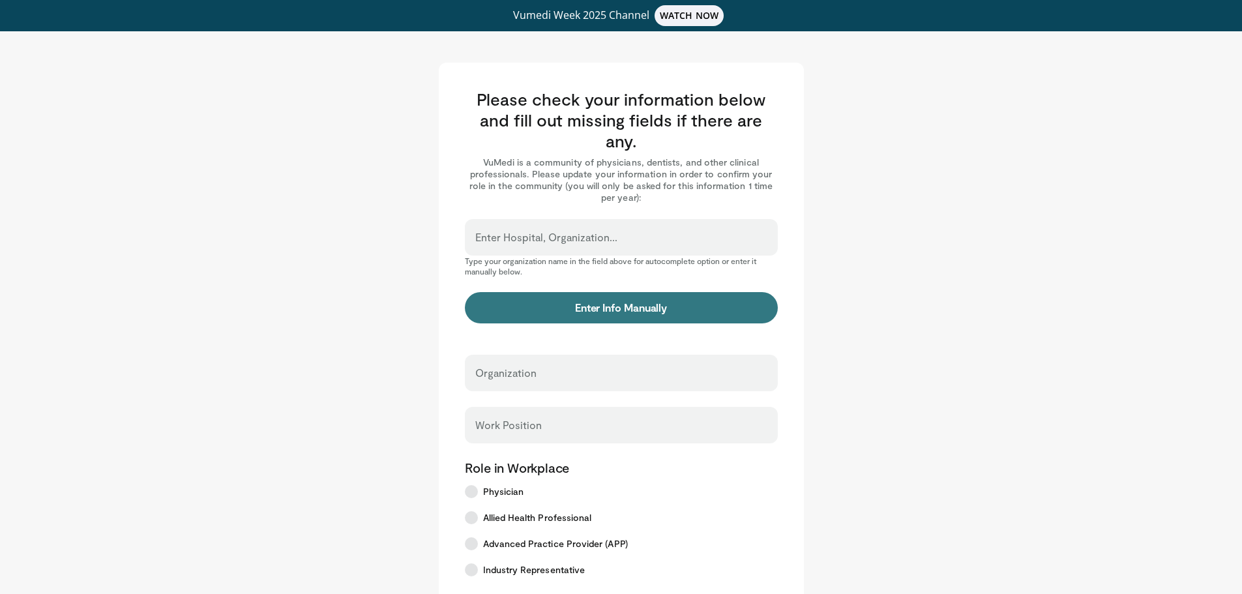
click at [621, 365] on div "Organization" at bounding box center [621, 373] width 313 height 37
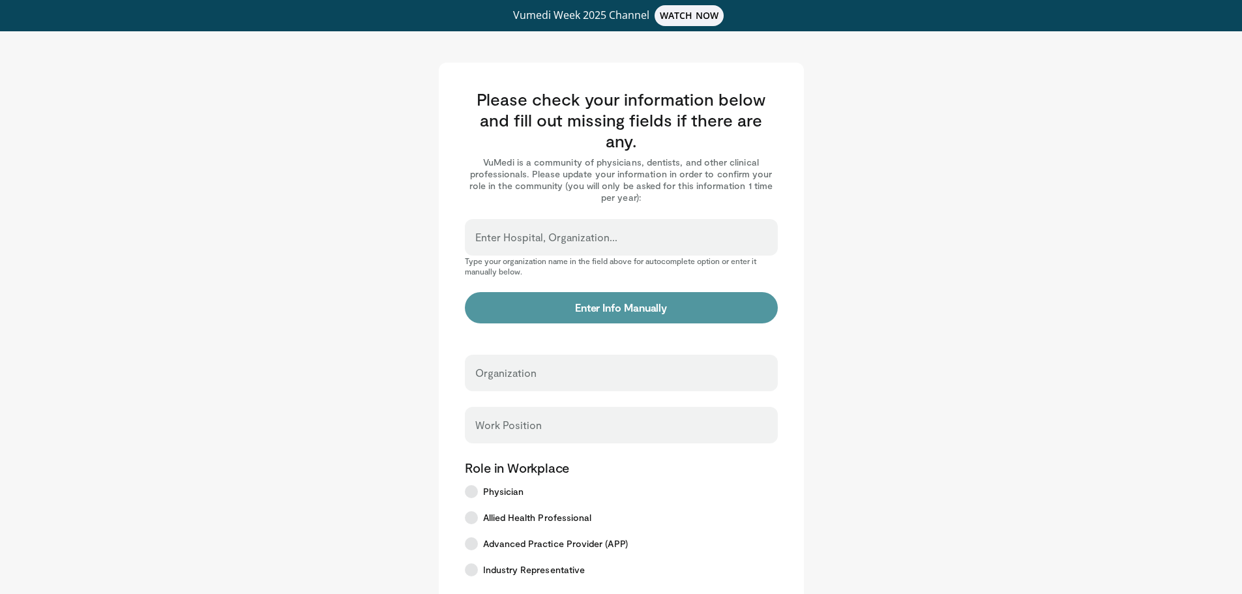
click at [625, 311] on button "Enter Info Manually" at bounding box center [621, 307] width 313 height 31
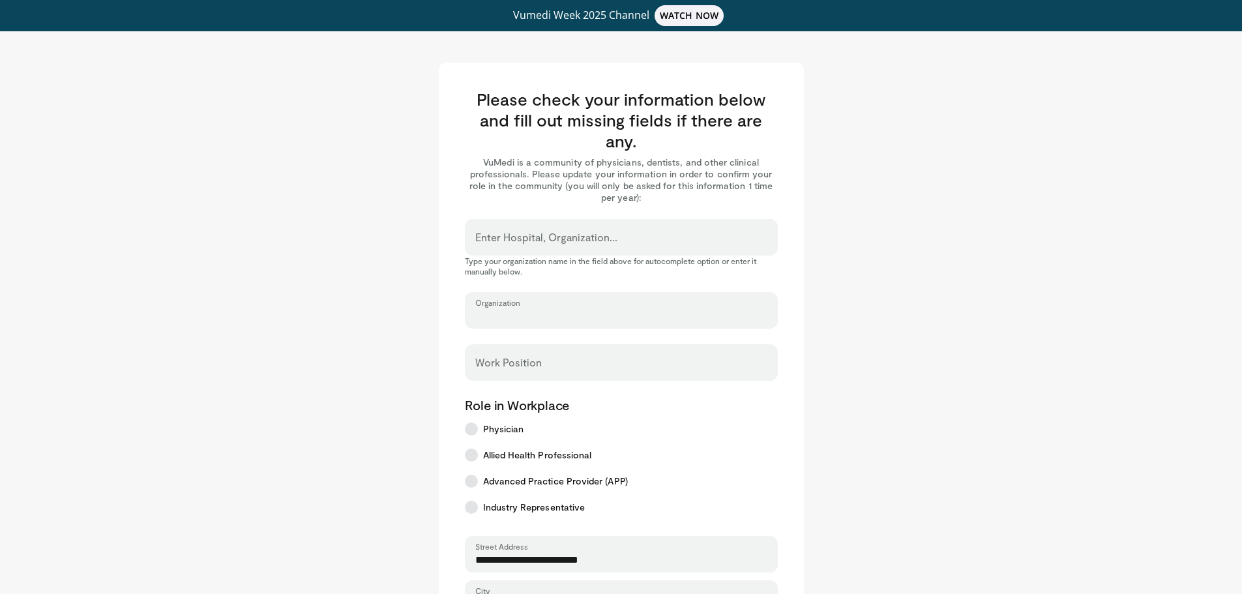
click at [610, 312] on input "Organization" at bounding box center [621, 316] width 292 height 14
type input "**********"
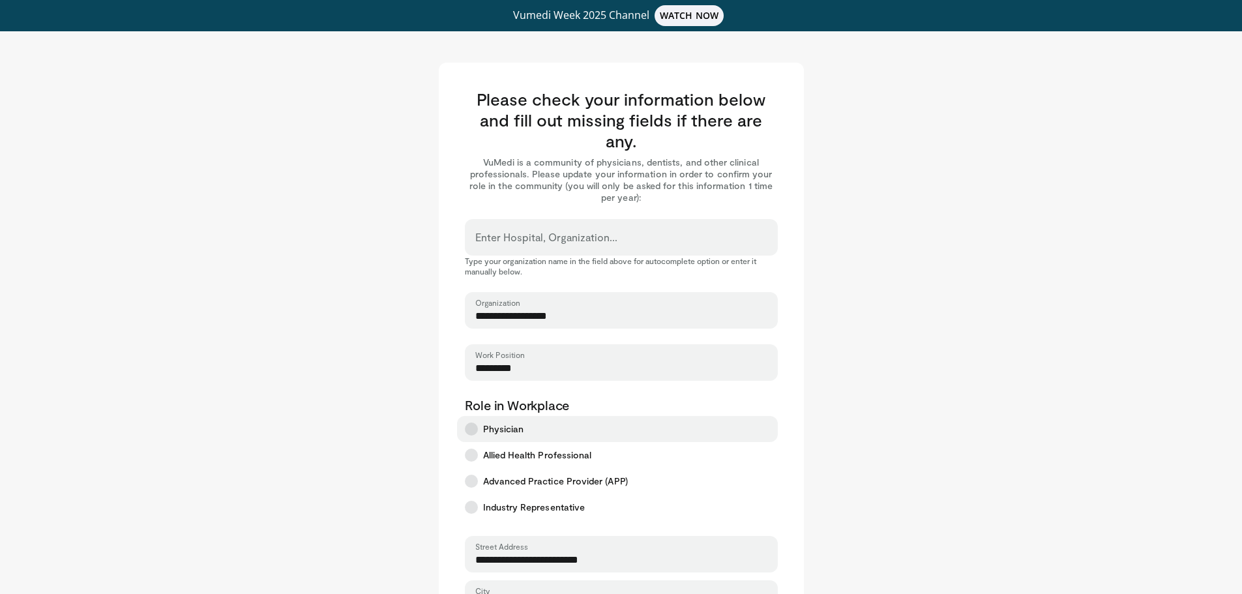
type input "*********"
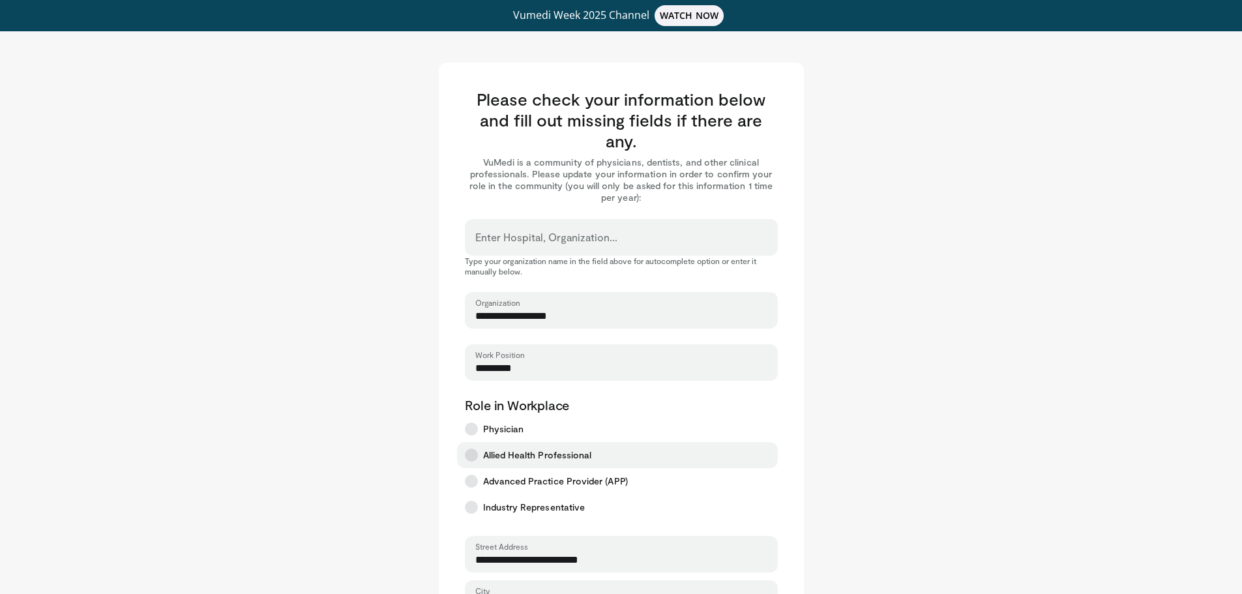
drag, startPoint x: 464, startPoint y: 424, endPoint x: 543, endPoint y: 450, distance: 83.5
click at [466, 424] on label "Physician" at bounding box center [617, 429] width 321 height 26
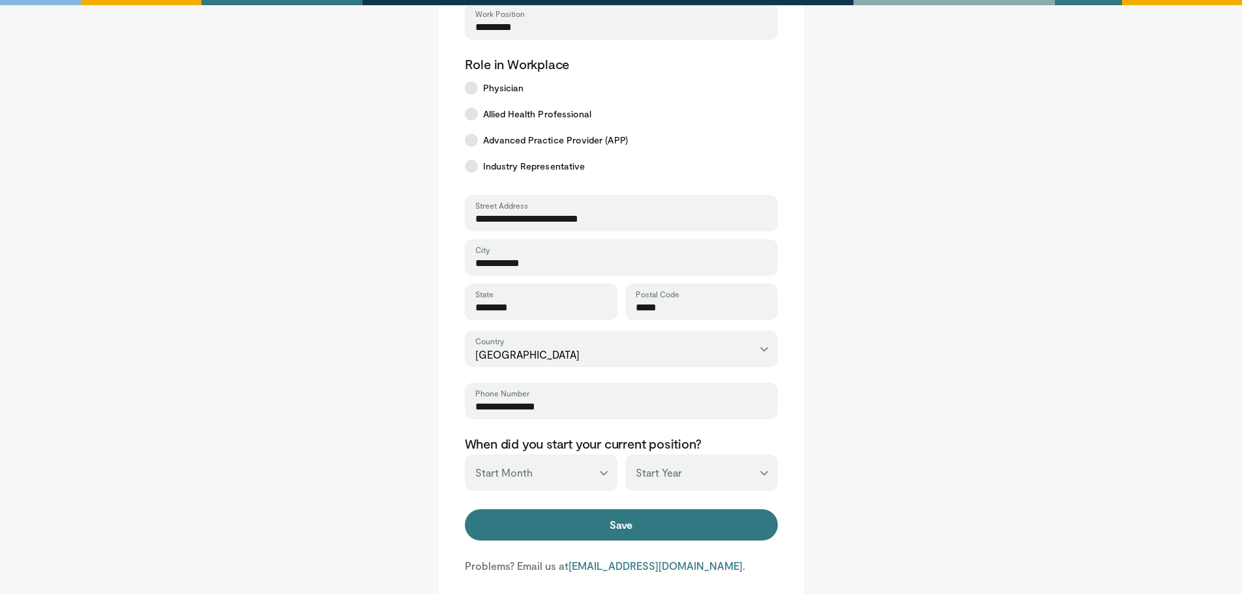
scroll to position [391, 0]
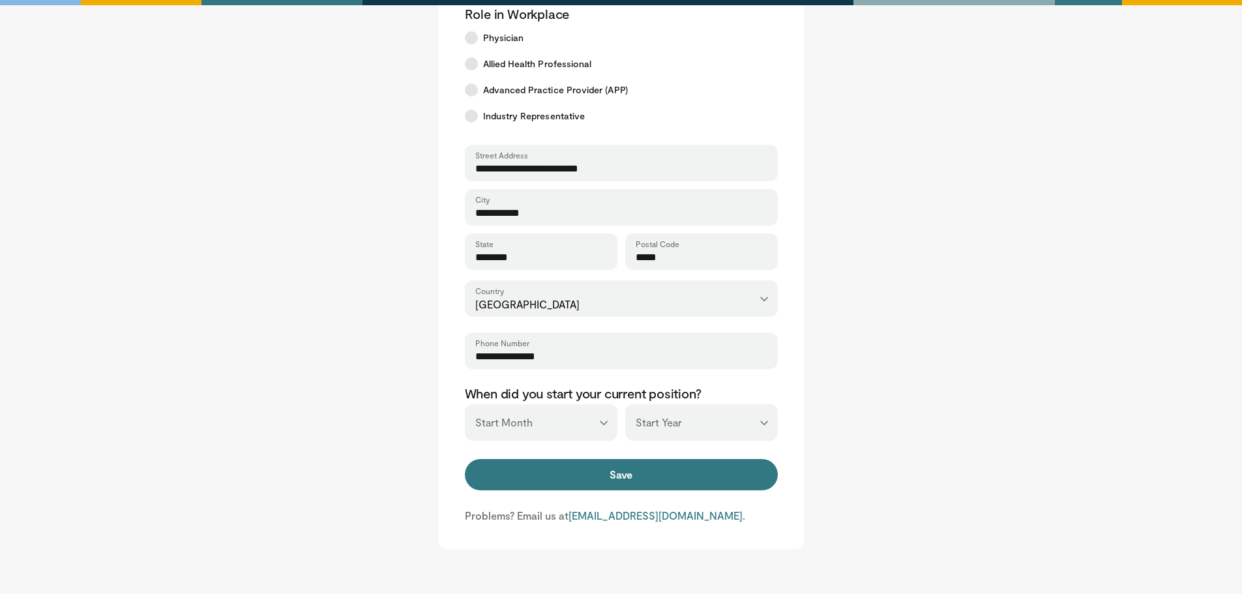
click at [756, 426] on select "*** **** **** **** **** **** **** **** **** **** **** **** **** **** **** **** …" at bounding box center [701, 422] width 153 height 37
select select "****"
click at [625, 404] on select "*** **** **** **** **** **** **** **** **** **** **** **** **** **** **** **** …" at bounding box center [701, 422] width 153 height 37
click at [607, 420] on select "*** ******* ******** ***** ***** *** **** **** ****** ********* ******* *******…" at bounding box center [541, 422] width 153 height 37
select select "**"
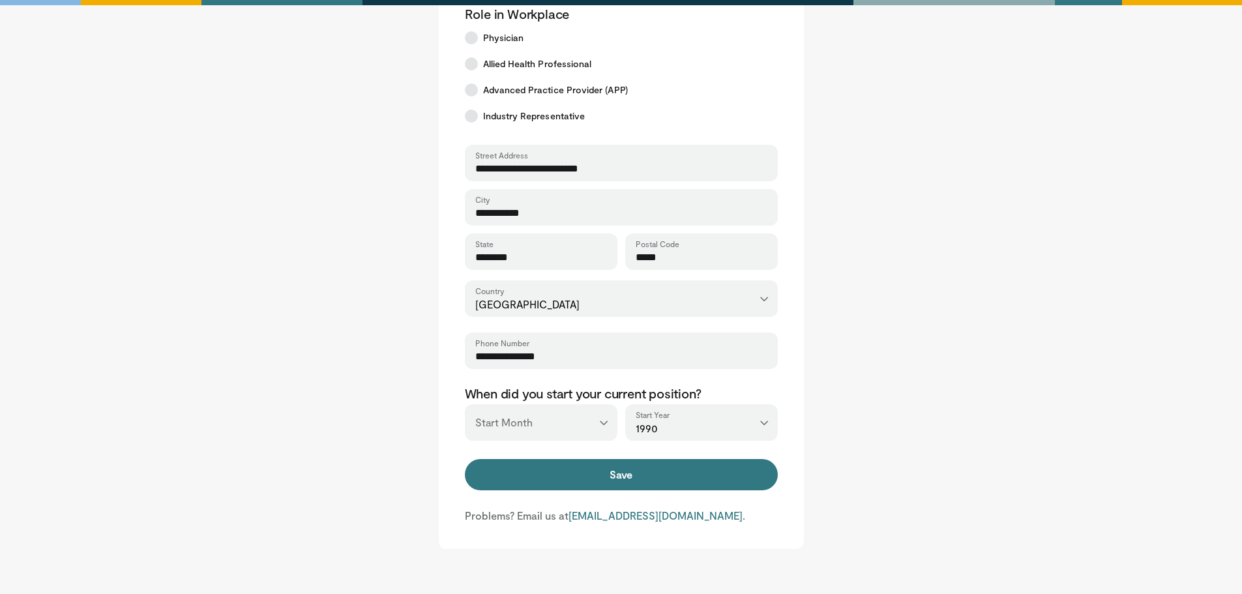
click at [465, 404] on select "*** ******* ******** ***** ***** *** **** **** ****** ********* ******* *******…" at bounding box center [541, 422] width 153 height 37
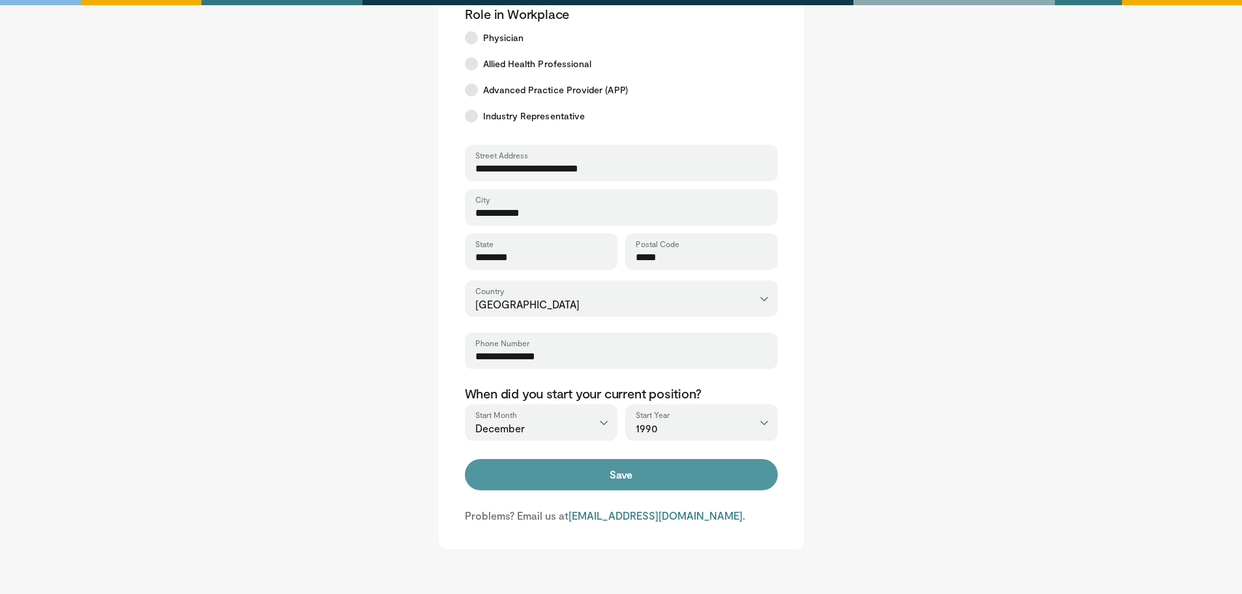
click at [612, 469] on button "Save" at bounding box center [621, 474] width 313 height 31
